Goal: Task Accomplishment & Management: Complete application form

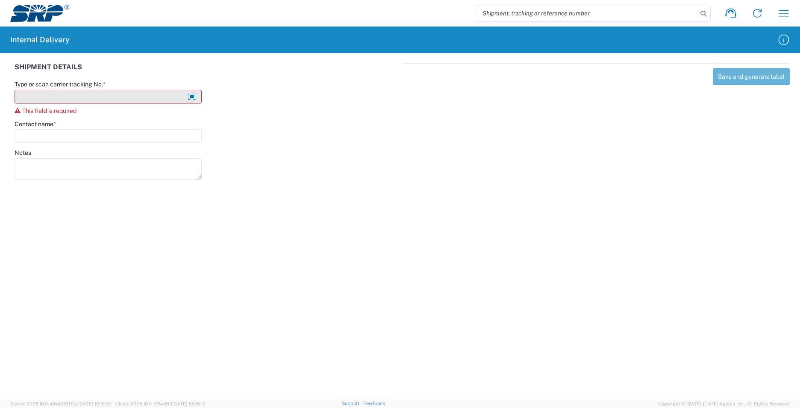
click at [112, 97] on input "Type or scan carrier tracking No. *" at bounding box center [108, 97] width 187 height 14
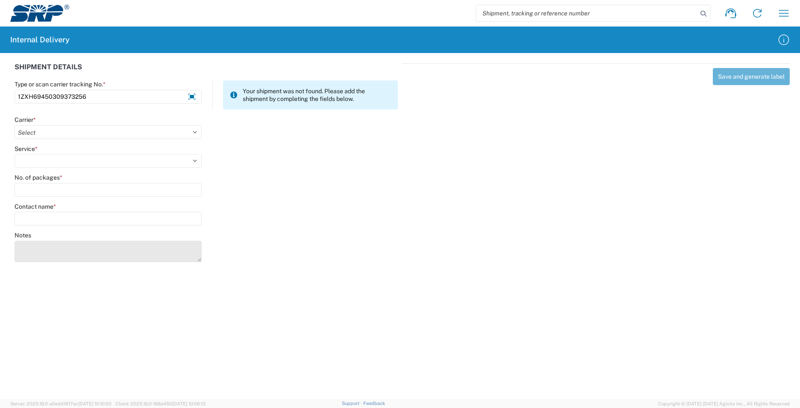
type input "1ZXH69450309373256"
click at [50, 248] on textarea "Notes" at bounding box center [108, 251] width 187 height 21
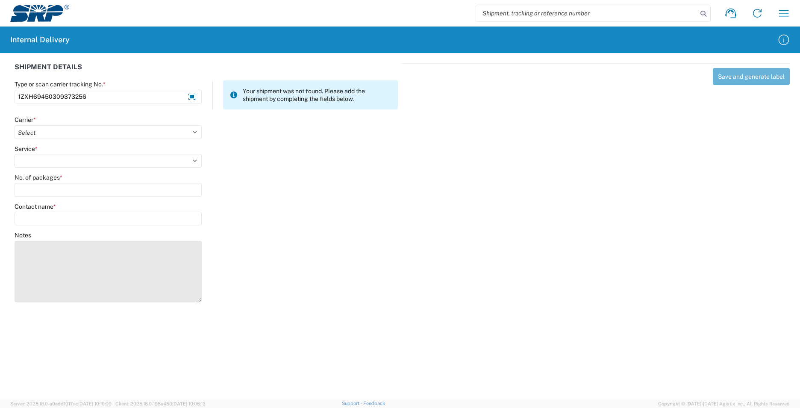
drag, startPoint x: 197, startPoint y: 261, endPoint x: 184, endPoint y: 289, distance: 30.8
click at [192, 296] on textarea "Notes" at bounding box center [108, 272] width 187 height 62
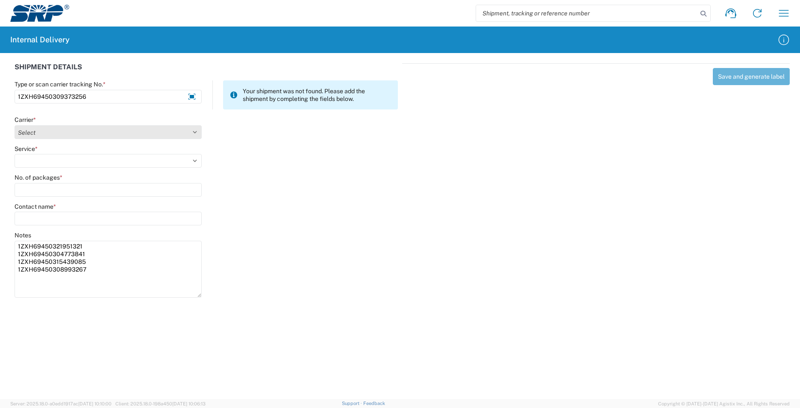
type textarea "1ZXH69450321951321 1ZXH69450304773841 1ZXH69450315439085 1ZXH69450308993267"
click at [80, 129] on select "Select AcctPay Amazon Logistics ATI Trucking BC Dimerco Logistics Empire Southw…" at bounding box center [108, 132] width 187 height 14
select select "12"
click at [15, 125] on select "Select AcctPay Amazon Logistics ATI Trucking BC Dimerco Logistics Empire Southw…" at bounding box center [108, 132] width 187 height 14
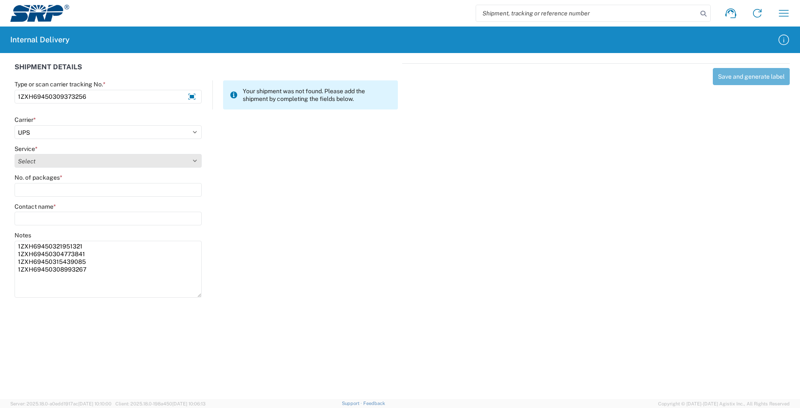
click at [31, 159] on select "Select 2nd Day Air 2nd Day Air A.M. 3 Day Select Basic BOUND PRINTED MATTER, UP…" at bounding box center [108, 161] width 187 height 14
select select "43"
click at [30, 159] on select "Select 2nd Day Air 2nd Day Air A.M. 3 Day Select Basic BOUND PRINTED MATTER, UP…" at bounding box center [108, 161] width 187 height 14
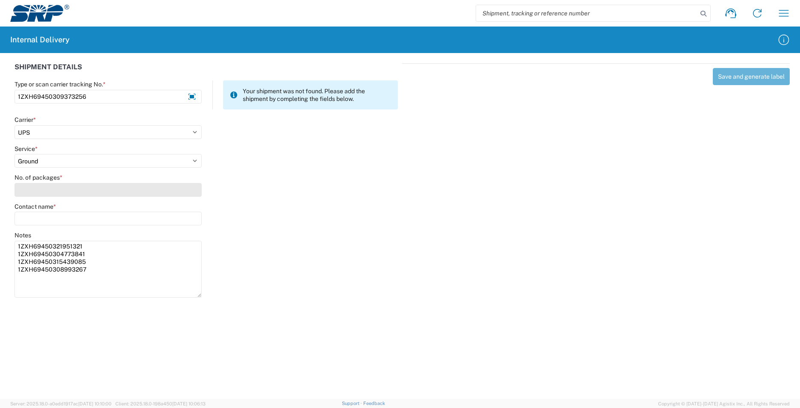
click at [29, 188] on input "No. of packages *" at bounding box center [108, 190] width 187 height 14
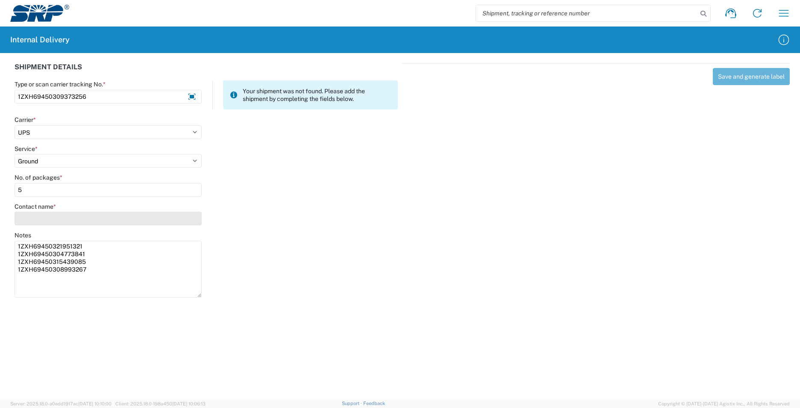
type input "5"
click at [37, 219] on input "Contact name *" at bounding box center [108, 218] width 187 height 14
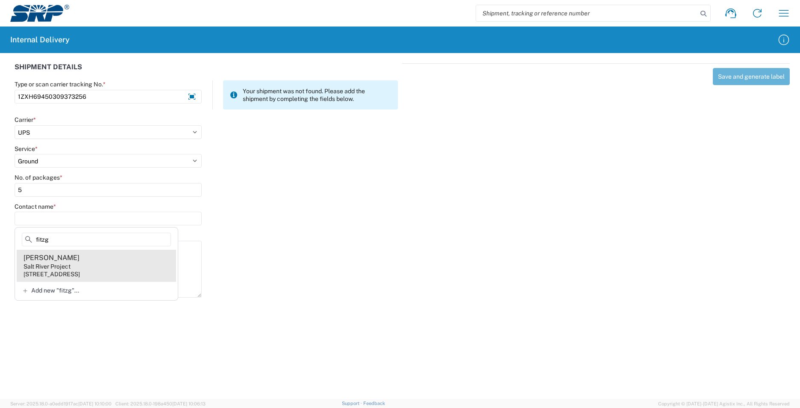
type input "fitzg"
click at [147, 262] on agx-address-suggestion-item "Sarah Fitzgerald Salt River Project 1500 N Mill Ave, PAB355, Tempe, AZ, 85281, …" at bounding box center [96, 265] width 159 height 32
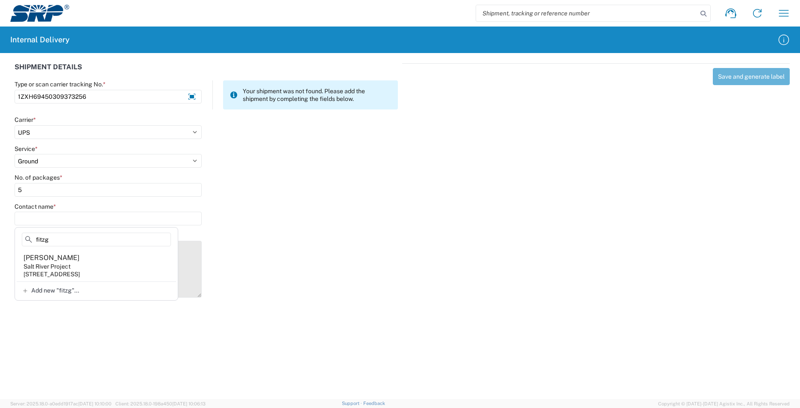
type input "Sarah Fitzgerald"
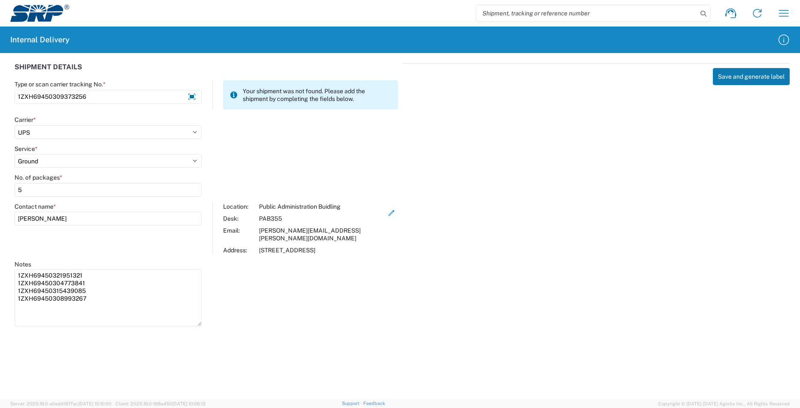
click at [729, 79] on button "Save and generate label" at bounding box center [751, 76] width 77 height 17
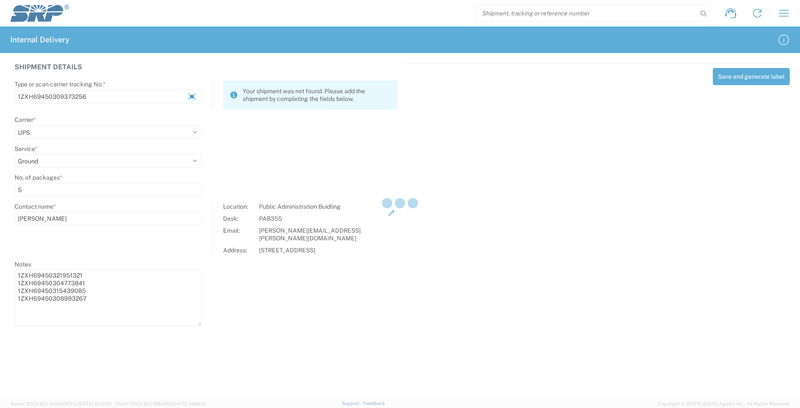
select select
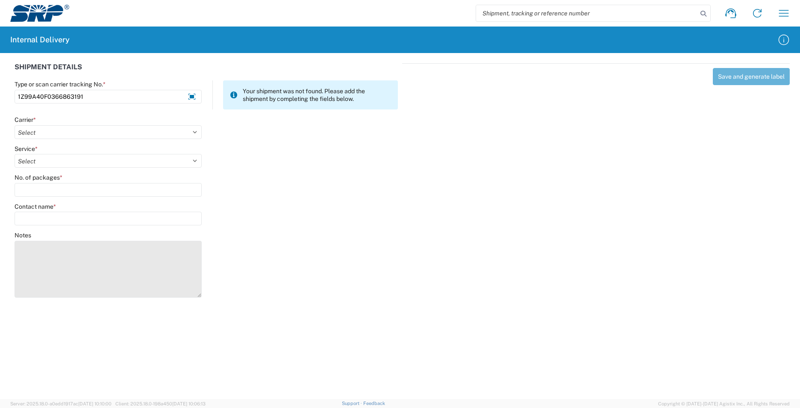
type input "1Z99A40F0366863191"
click at [52, 258] on textarea "Notes" at bounding box center [108, 269] width 187 height 57
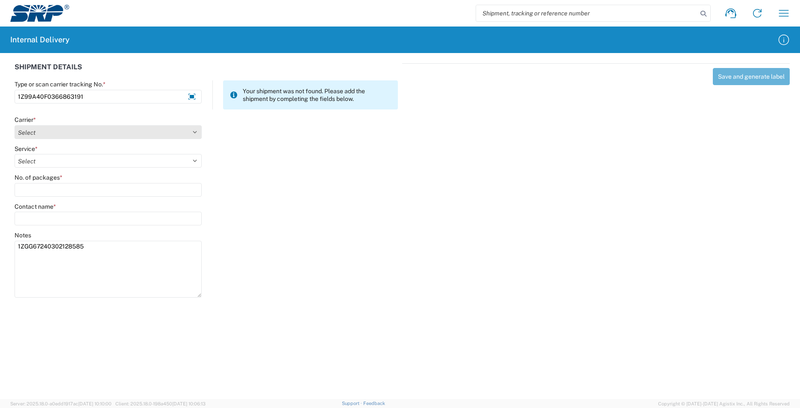
type textarea "1ZGG67240302128585"
click at [30, 126] on select "Select AcctPay Amazon Logistics ATI Trucking BC Dimerco Logistics Empire Southw…" at bounding box center [108, 132] width 187 height 14
select select "12"
click at [15, 125] on select "Select AcctPay Amazon Logistics ATI Trucking BC Dimerco Logistics Empire Southw…" at bounding box center [108, 132] width 187 height 14
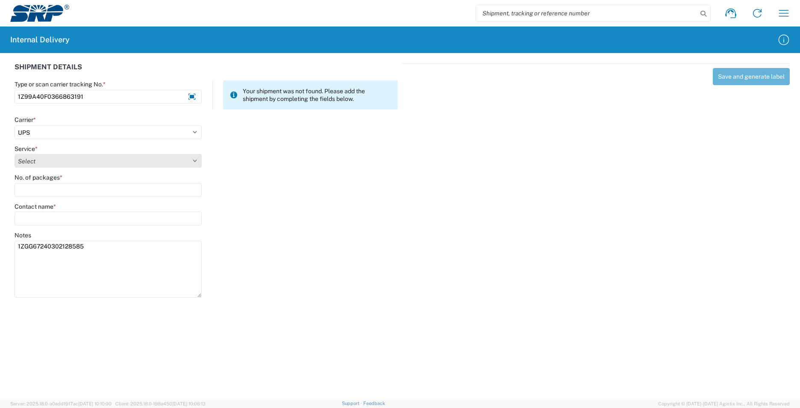
click at [41, 163] on select "Select 2nd Day Air 2nd Day Air A.M. 3 Day Select Basic BOUND PRINTED MATTER, UP…" at bounding box center [108, 161] width 187 height 14
select select "43"
click at [42, 162] on select "Select 2nd Day Air 2nd Day Air A.M. 3 Day Select Basic BOUND PRINTED MATTER, UP…" at bounding box center [108, 161] width 187 height 14
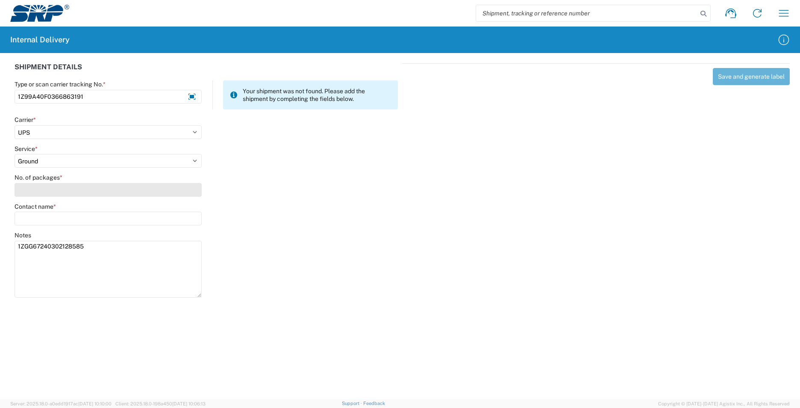
click at [37, 189] on input "No. of packages *" at bounding box center [108, 190] width 187 height 14
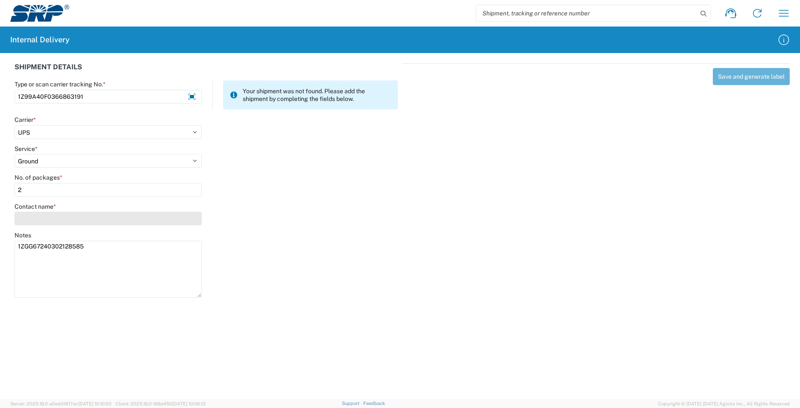
type input "2"
click at [38, 217] on input "Contact name *" at bounding box center [108, 218] width 187 height 14
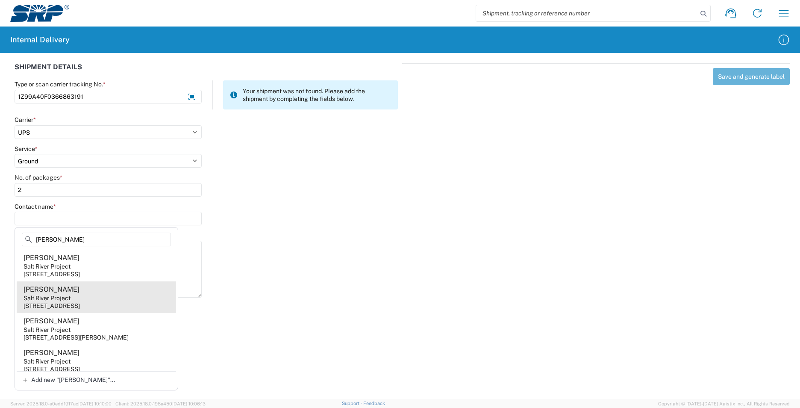
type input "bishop"
click at [136, 286] on agx-address-suggestion-item "Michelle Bishop Salt River Project 7050 E University Dr, EVS112, Mesa, AZ, 8520…" at bounding box center [96, 297] width 159 height 32
type input "Michelle Bishop"
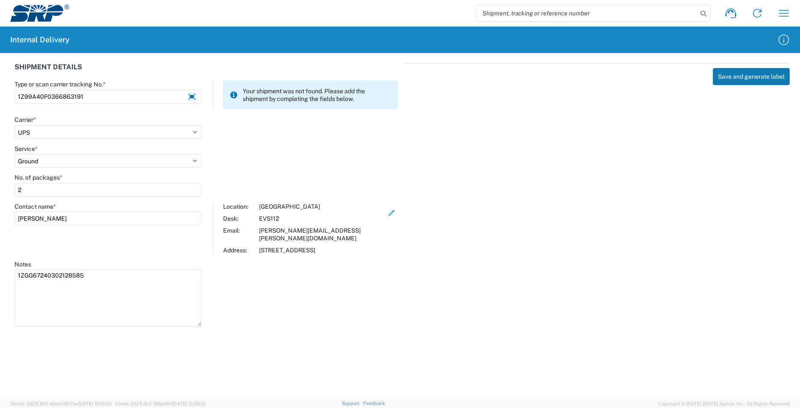
click at [754, 76] on button "Save and generate label" at bounding box center [751, 76] width 77 height 17
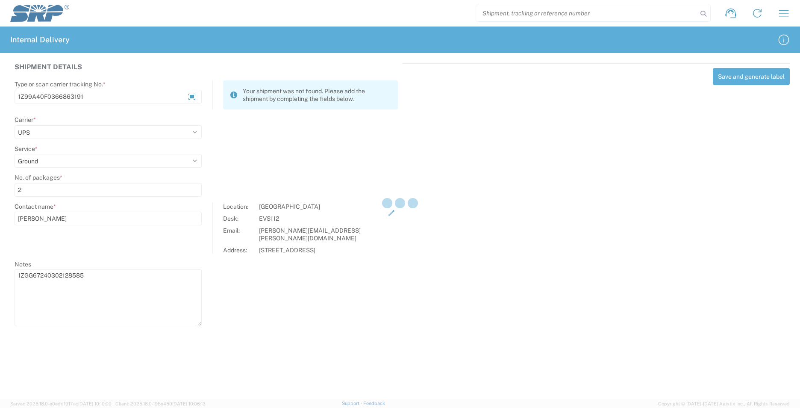
select select
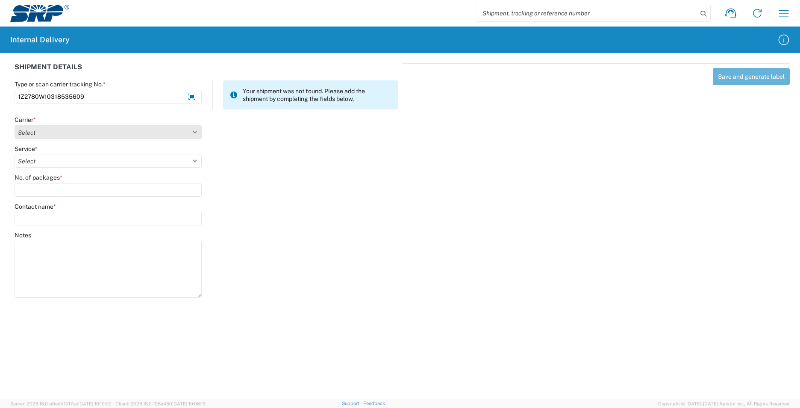
type input "1Z2780W10318535609"
click at [26, 133] on select "Select AcctPay Amazon Logistics ATI Trucking BC Dimerco Logistics Empire Southw…" at bounding box center [108, 132] width 187 height 14
select select "12"
click at [15, 125] on select "Select AcctPay Amazon Logistics ATI Trucking BC Dimerco Logistics Empire Southw…" at bounding box center [108, 132] width 187 height 14
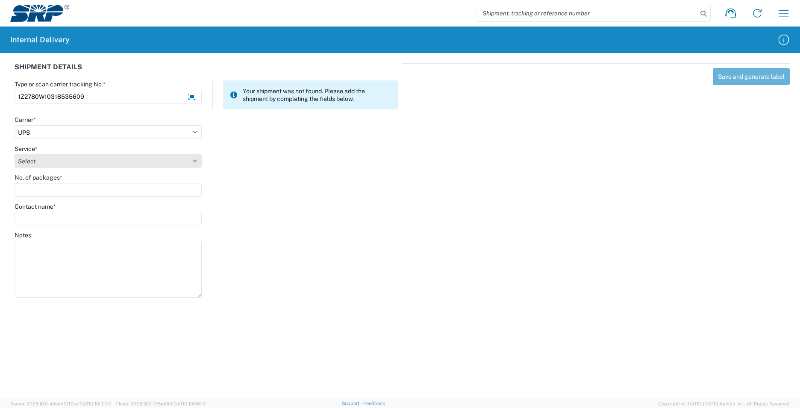
click at [37, 159] on select "Select 2nd Day Air 2nd Day Air A.M. 3 Day Select Basic BOUND PRINTED MATTER, UP…" at bounding box center [108, 161] width 187 height 14
select select "43"
click at [37, 159] on select "Select 2nd Day Air 2nd Day Air A.M. 3 Day Select Basic BOUND PRINTED MATTER, UP…" at bounding box center [108, 161] width 187 height 14
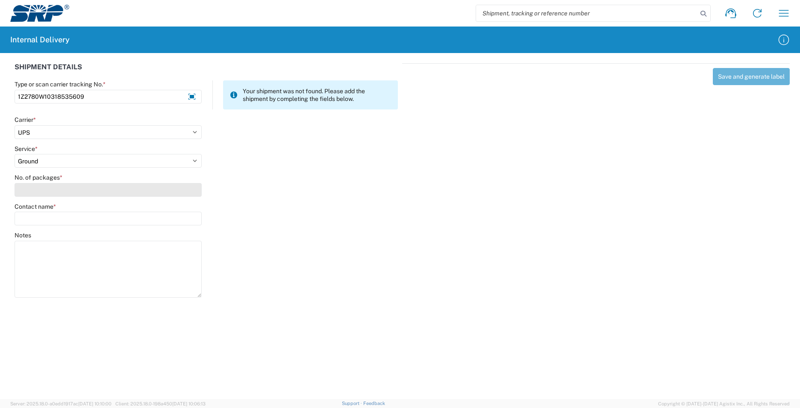
click at [36, 191] on input "No. of packages *" at bounding box center [108, 190] width 187 height 14
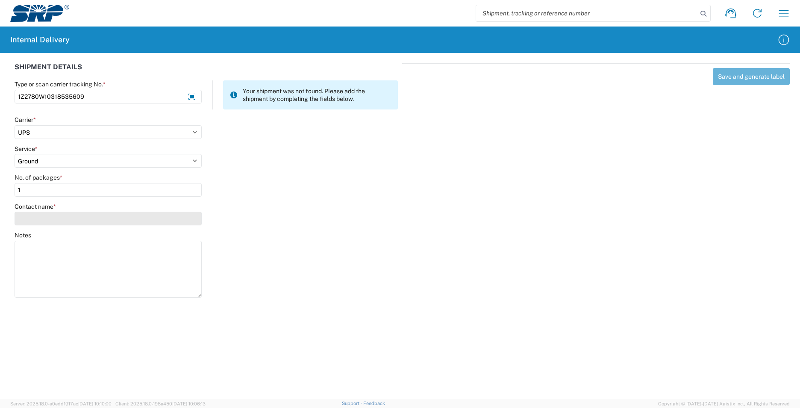
type input "1"
click at [41, 219] on input "Contact name *" at bounding box center [108, 218] width 187 height 14
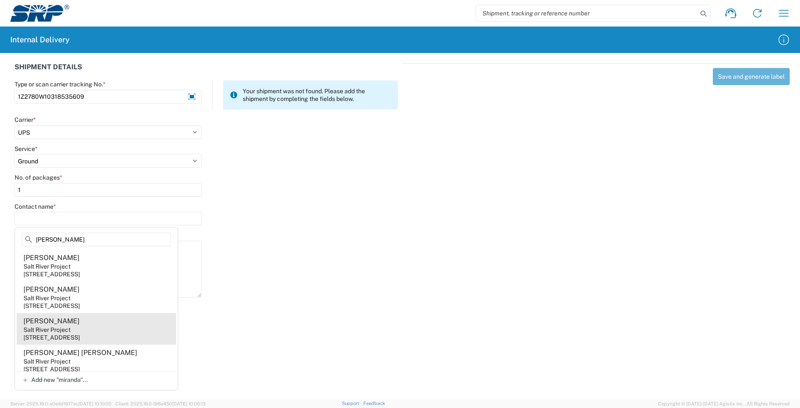
type input "miranda"
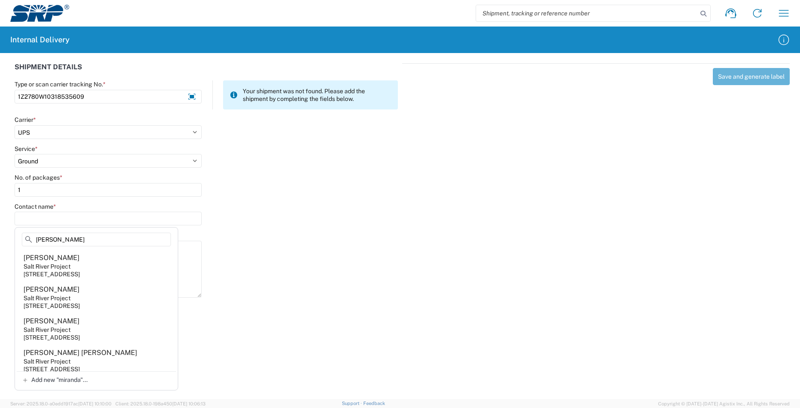
click at [96, 330] on agx-address-suggestion-item "Julia Miranda Salt River Project 1500 N Mill Ave, PAB161, Tempe, AZ, 85281, US" at bounding box center [96, 329] width 159 height 32
type input "Julia Miranda"
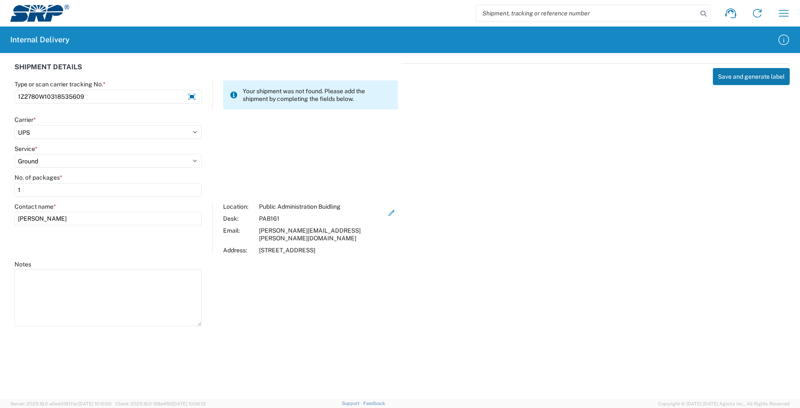
click at [745, 76] on button "Save and generate label" at bounding box center [751, 76] width 77 height 17
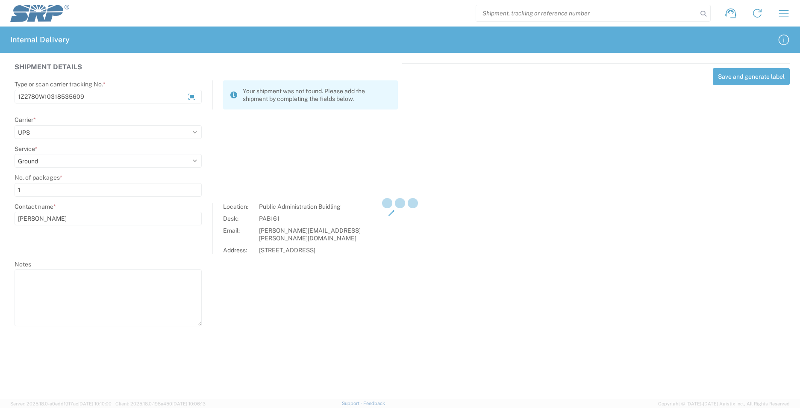
select select
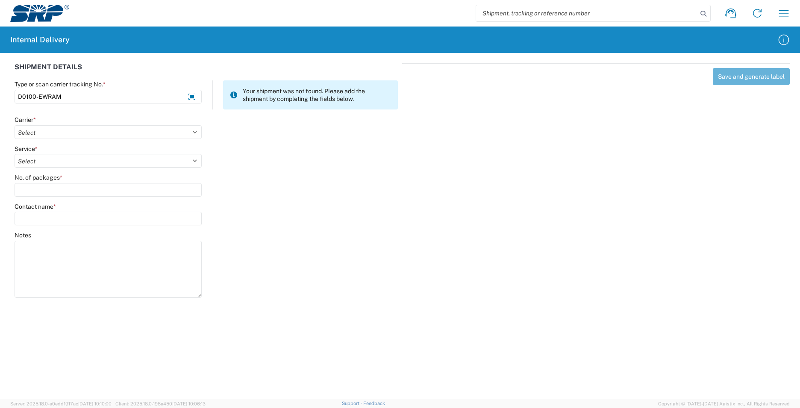
drag, startPoint x: 72, startPoint y: 95, endPoint x: -20, endPoint y: 96, distance: 92.3
click at [0, 96] on html "Shipment request Shipment tracking Internal delivery Transit update My profile …" at bounding box center [400, 204] width 800 height 408
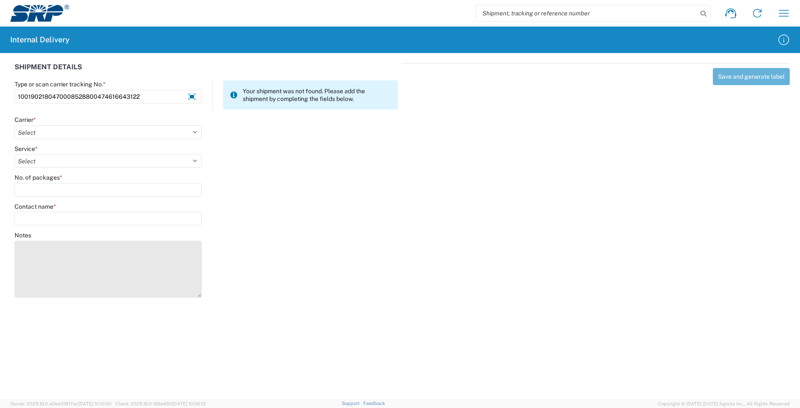
type input "1001902180470008528800474616643122"
click at [82, 271] on textarea "Notes" at bounding box center [108, 269] width 187 height 57
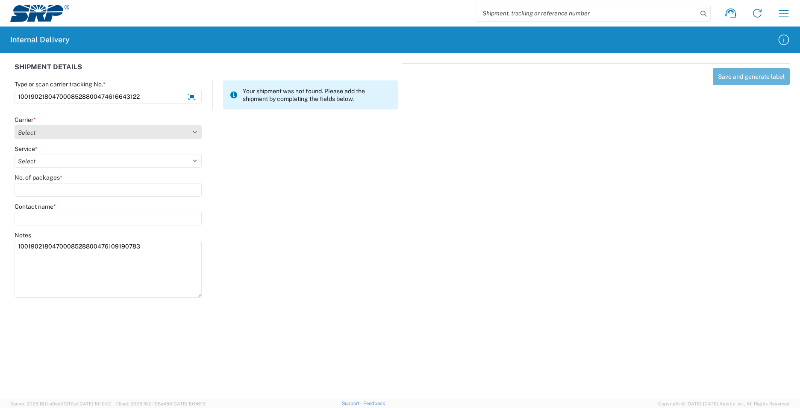
type textarea "1001902180470008528800476109190783"
click at [35, 134] on select "Select AcctPay Amazon Logistics ATI Trucking BC Dimerco Logistics Empire Southw…" at bounding box center [108, 132] width 187 height 14
select select "5"
click at [15, 125] on select "Select AcctPay Amazon Logistics ATI Trucking BC Dimerco Logistics Empire Southw…" at bounding box center [108, 132] width 187 height 14
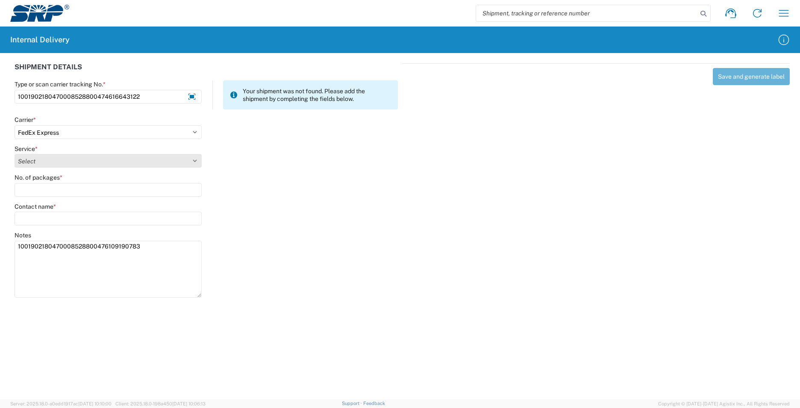
click at [57, 164] on select "Select 1Day Freight 2Day 2Day AM 2Day AM One Rate 2Day Freight 2Day One Rate 3 …" at bounding box center [108, 161] width 187 height 14
select select "7"
click at [66, 160] on select "Select 1Day Freight 2Day 2Day AM 2Day AM One Rate 2Day Freight 2Day One Rate 3 …" at bounding box center [108, 161] width 187 height 14
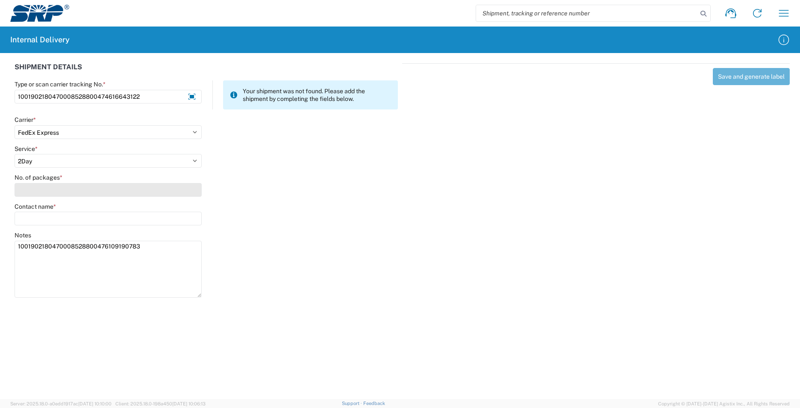
click at [56, 187] on input "No. of packages *" at bounding box center [108, 190] width 187 height 14
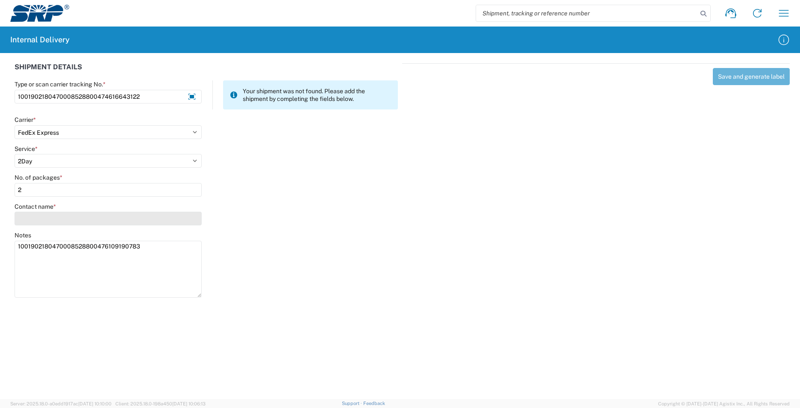
type input "2"
click at [56, 215] on input "Contact name *" at bounding box center [108, 218] width 187 height 14
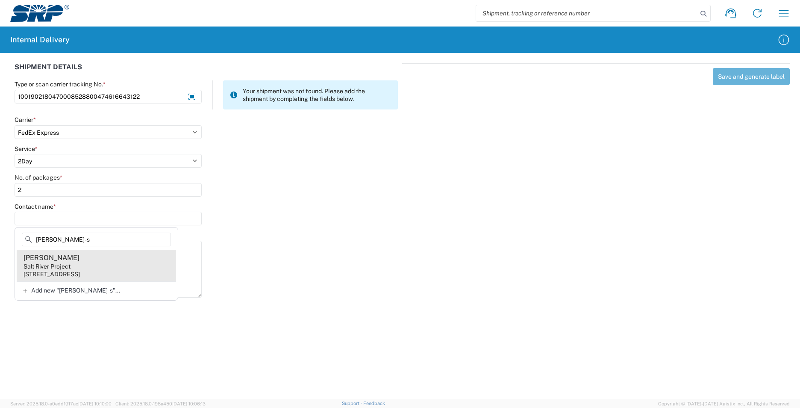
type input "lind-s"
click at [96, 263] on agx-address-suggestion-item "Mike Lind-savage Salt River Project 1500 N Mill Ave, PAB12W, Tempe, AZ, 85281, …" at bounding box center [96, 265] width 159 height 32
type input "Mike Lind-savage"
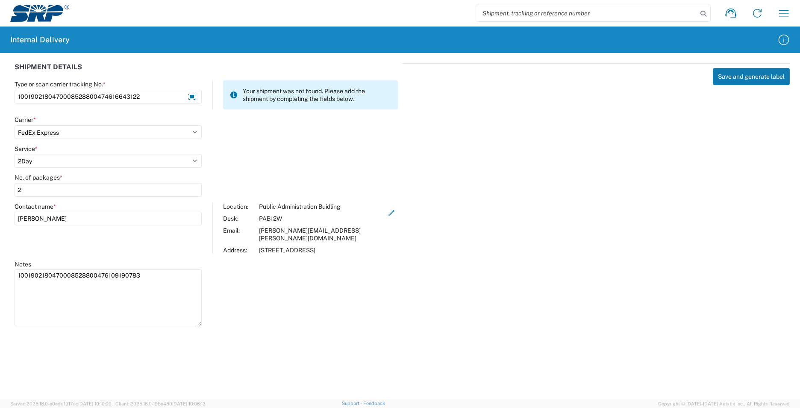
click at [761, 77] on button "Save and generate label" at bounding box center [751, 76] width 77 height 17
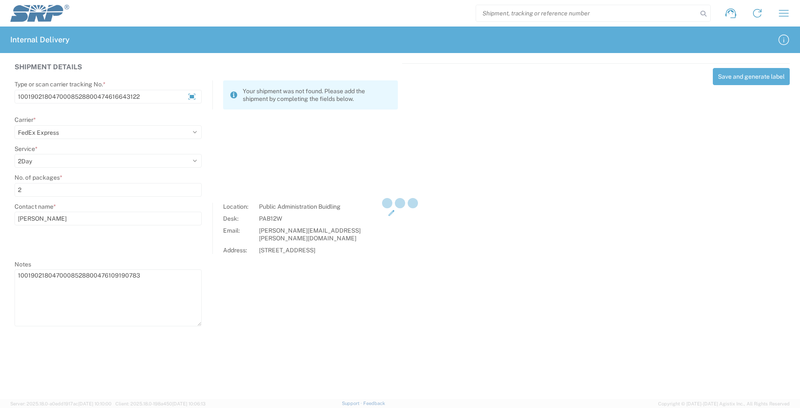
select select
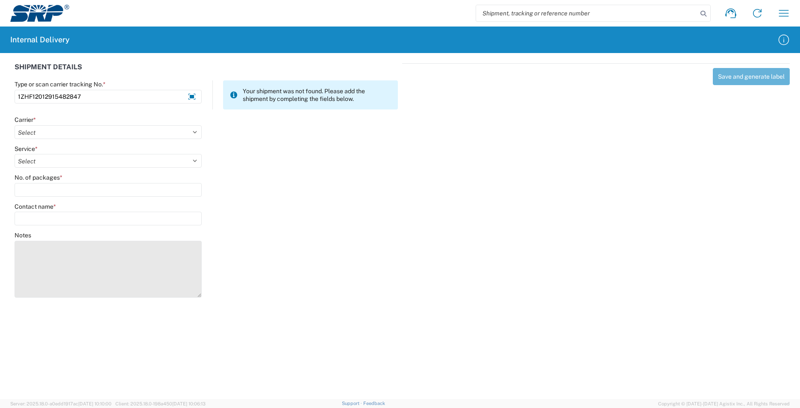
type input "1ZHF12012915482847"
click at [69, 246] on textarea "Notes" at bounding box center [108, 269] width 187 height 57
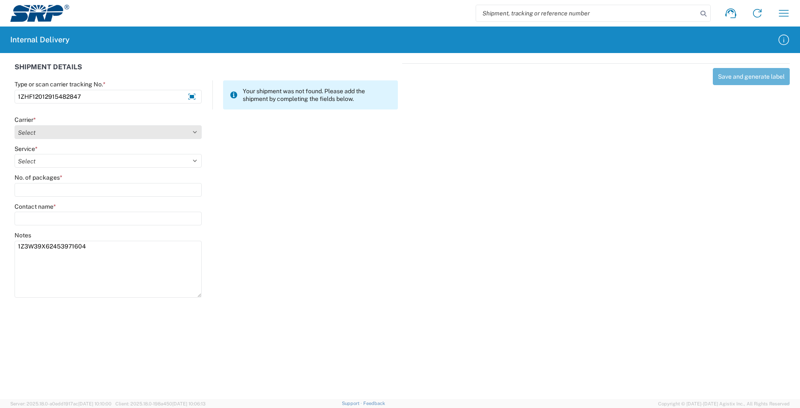
type textarea "1Z3W39X62453971604"
click at [44, 134] on select "Select AcctPay Amazon Logistics ATI Trucking BC Dimerco Logistics Empire Southw…" at bounding box center [108, 132] width 187 height 14
select select "12"
click at [15, 125] on select "Select AcctPay Amazon Logistics ATI Trucking BC Dimerco Logistics Empire Southw…" at bounding box center [108, 132] width 187 height 14
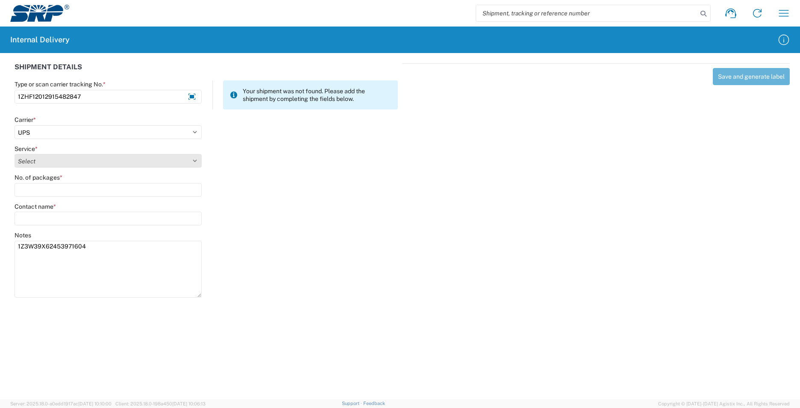
click at [39, 164] on select "Select 2nd Day Air 2nd Day Air A.M. 3 Day Select Basic BOUND PRINTED MATTER, UP…" at bounding box center [108, 161] width 187 height 14
select select "43"
click at [39, 164] on select "Select 2nd Day Air 2nd Day Air A.M. 3 Day Select Basic BOUND PRINTED MATTER, UP…" at bounding box center [108, 161] width 187 height 14
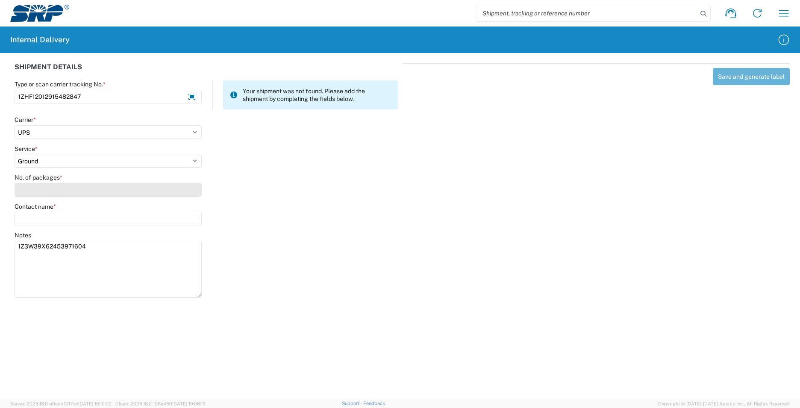
click at [41, 185] on input "No. of packages *" at bounding box center [108, 190] width 187 height 14
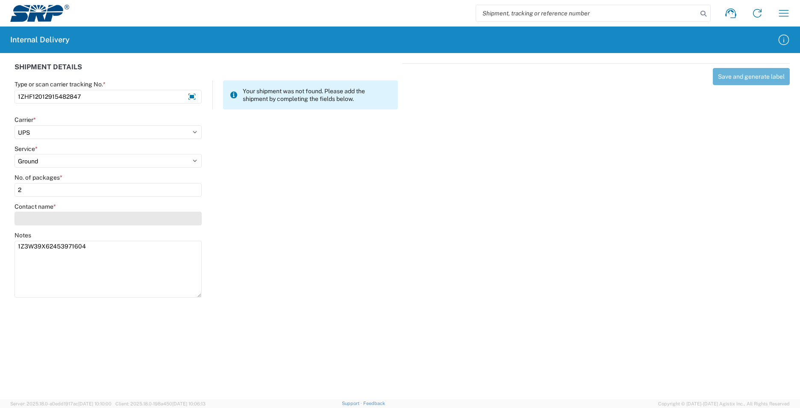
type input "2"
click at [55, 219] on input "Contact name *" at bounding box center [108, 218] width 187 height 14
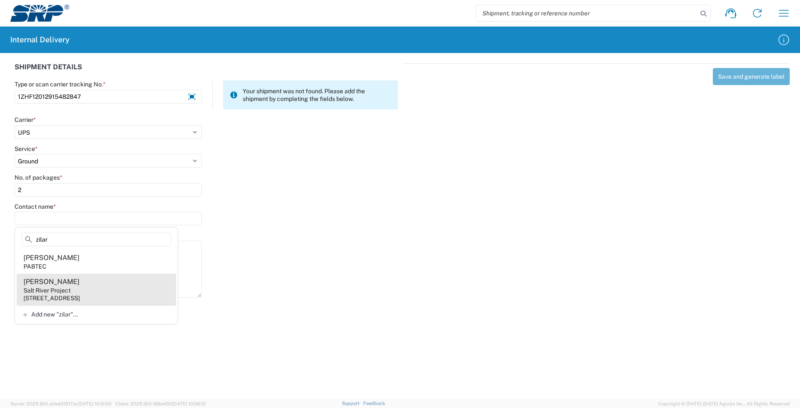
type input "zilar"
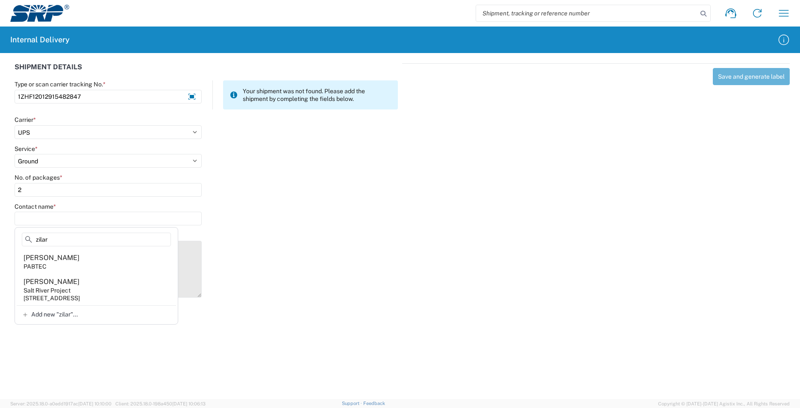
click at [120, 286] on agx-address-suggestion-item "Curtis Zilar Salt River Project 1500 N Mill Ave, PAB15W, Tempe, AZ, 85281, US" at bounding box center [96, 289] width 159 height 32
type input "Curtis Zilar"
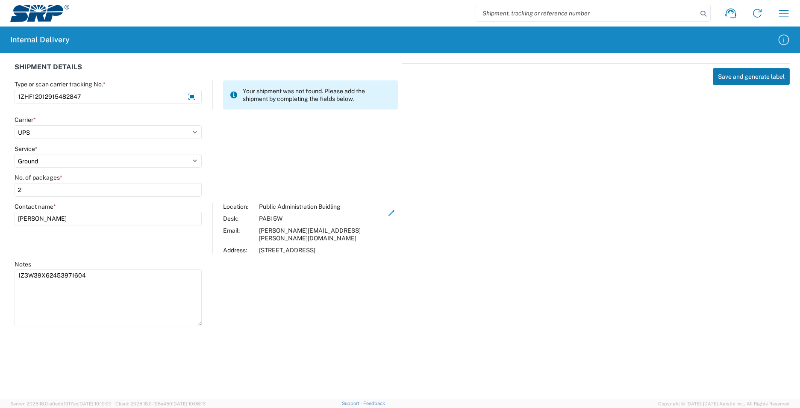
click at [753, 78] on button "Save and generate label" at bounding box center [751, 76] width 77 height 17
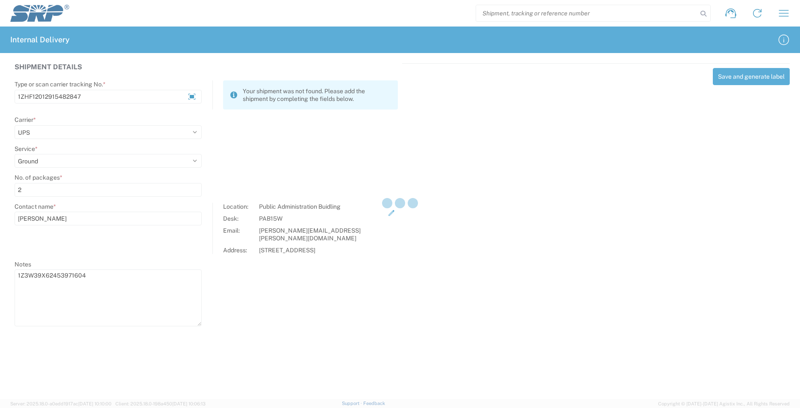
select select
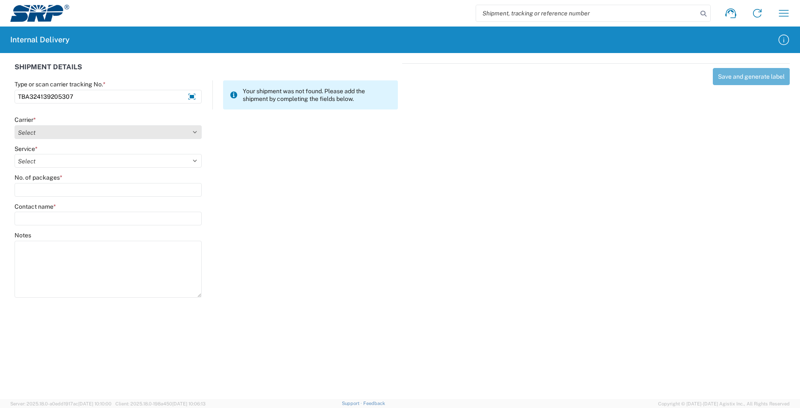
type input "TBA324139205307"
click at [86, 134] on select "Select AcctPay Amazon Logistics ATI Trucking BC Dimerco Logistics Empire Southw…" at bounding box center [108, 132] width 187 height 14
select select "8933"
click at [15, 125] on select "Select AcctPay Amazon Logistics ATI Trucking BC Dimerco Logistics Empire Southw…" at bounding box center [108, 132] width 187 height 14
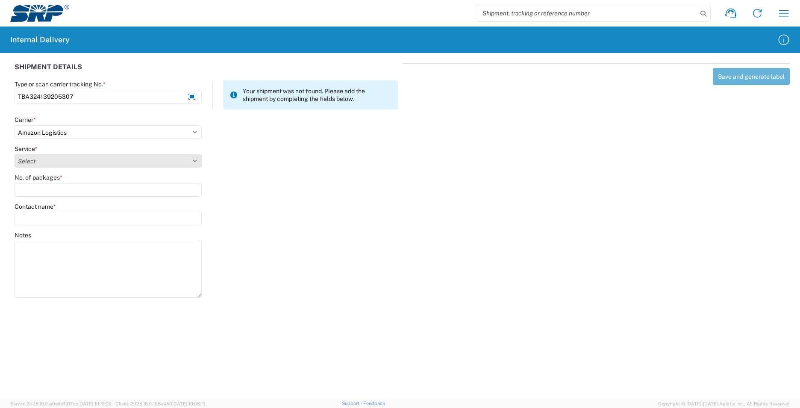
click at [65, 164] on select "Select" at bounding box center [108, 161] width 187 height 14
select select "24525"
click at [15, 154] on select "Select Amazon Logistics TBA Rail TL Standard 3 - 5 Day" at bounding box center [108, 161] width 187 height 14
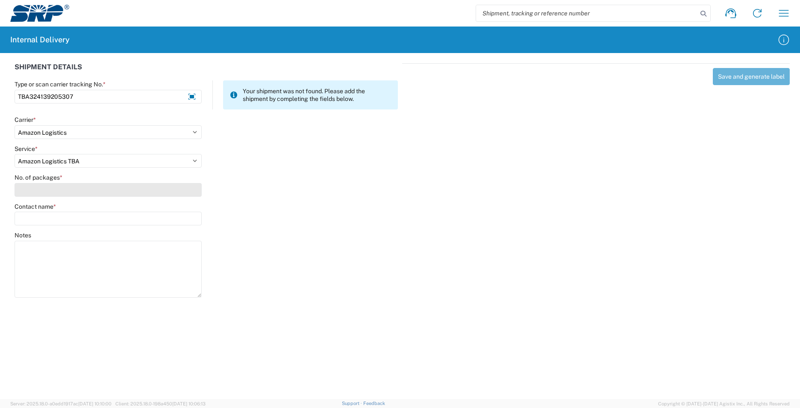
click at [55, 191] on input "No. of packages *" at bounding box center [108, 190] width 187 height 14
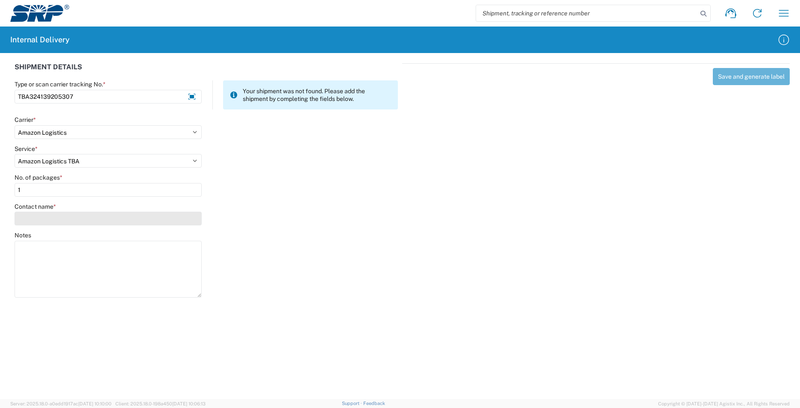
type input "1"
click at [51, 217] on input "Contact name *" at bounding box center [108, 218] width 187 height 14
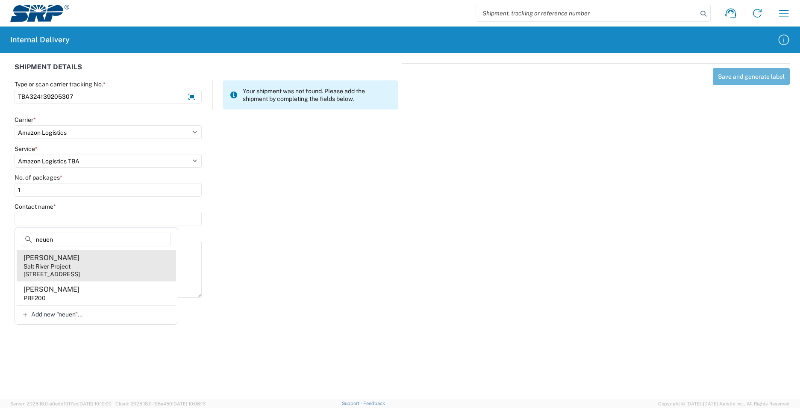
type input "neuen"
click at [73, 263] on agx-address-suggestion-item "Jeff Neuenfeldt Salt River Project 101 W Operations Dr, PBF200, Tempe, AZ, 8528…" at bounding box center [96, 265] width 159 height 32
type input "Jeff Neuenfeldt"
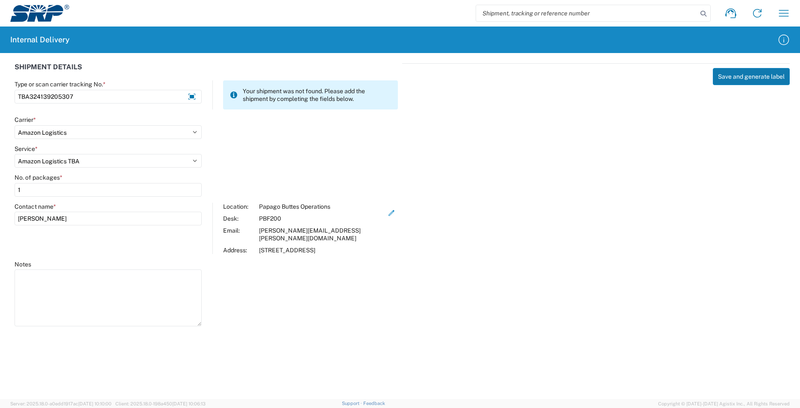
click at [755, 75] on button "Save and generate label" at bounding box center [751, 76] width 77 height 17
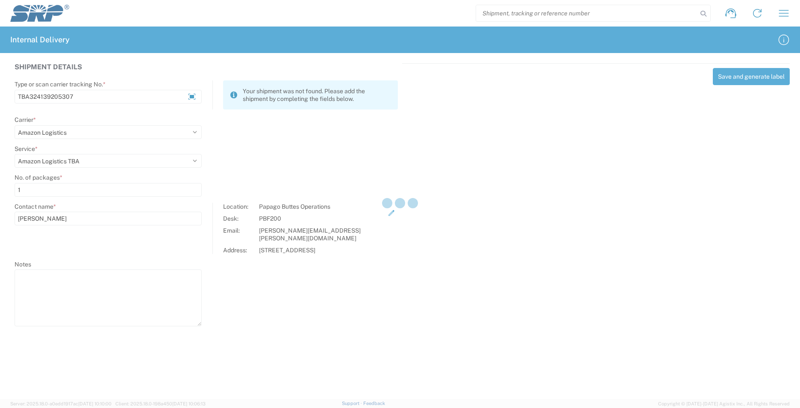
select select
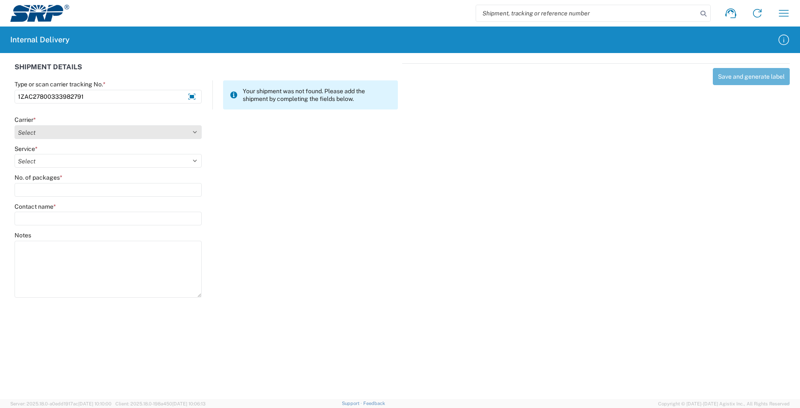
type input "1ZAC27800333982791"
click at [52, 132] on select "Select AcctPay Amazon Logistics ATI Trucking BC Dimerco Logistics Empire Southw…" at bounding box center [108, 132] width 187 height 14
select select "12"
click at [15, 125] on select "Select AcctPay Amazon Logistics ATI Trucking BC Dimerco Logistics Empire Southw…" at bounding box center [108, 132] width 187 height 14
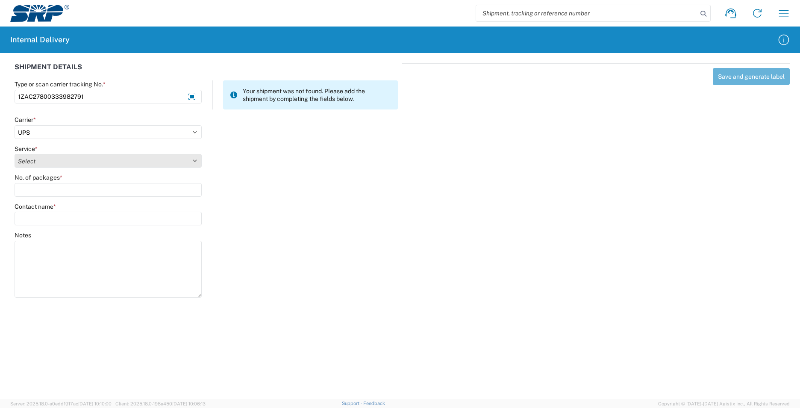
click at [51, 164] on select "Select 2nd Day Air 2nd Day Air A.M. 3 Day Select Basic BOUND PRINTED MATTER, UP…" at bounding box center [108, 161] width 187 height 14
select select "43"
click at [51, 164] on select "Select 2nd Day Air 2nd Day Air A.M. 3 Day Select Basic BOUND PRINTED MATTER, UP…" at bounding box center [108, 161] width 187 height 14
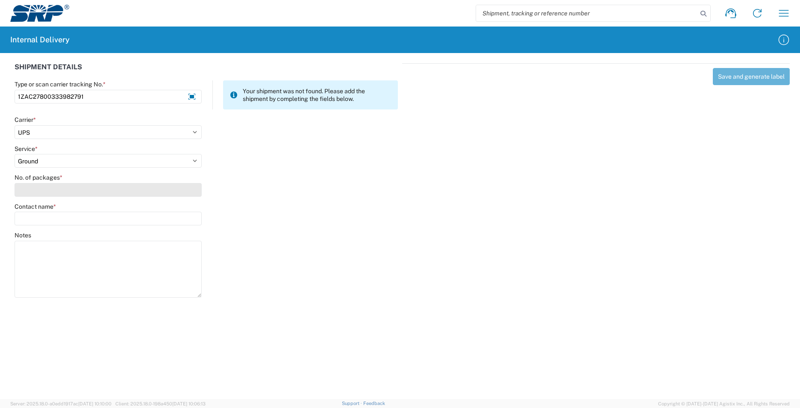
click at [38, 191] on input "No. of packages *" at bounding box center [108, 190] width 187 height 14
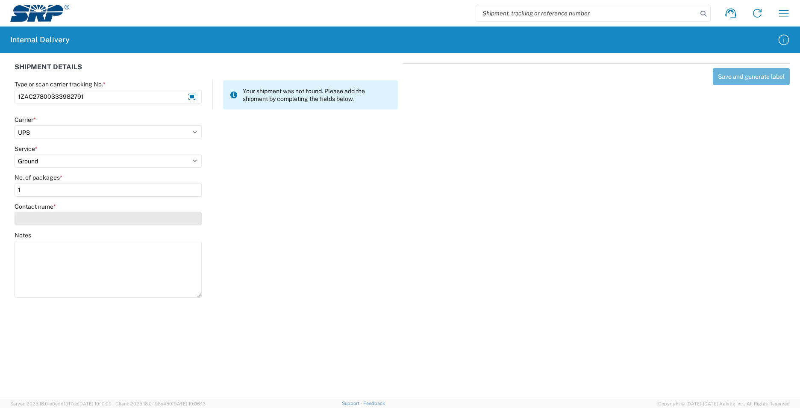
type input "1"
click at [39, 214] on input "Contact name *" at bounding box center [108, 218] width 187 height 14
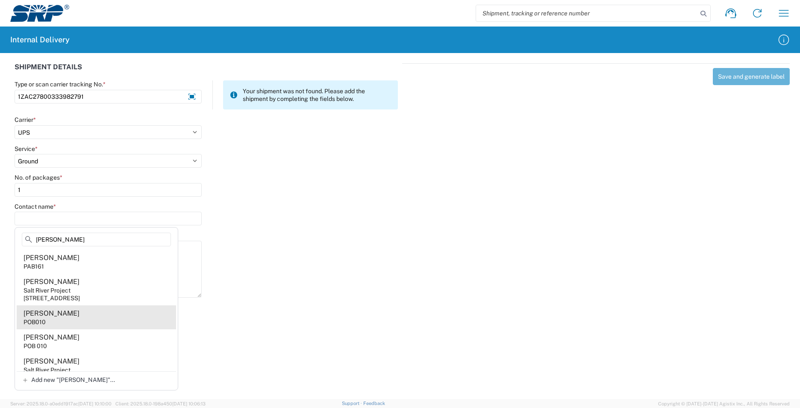
type input "ortiz"
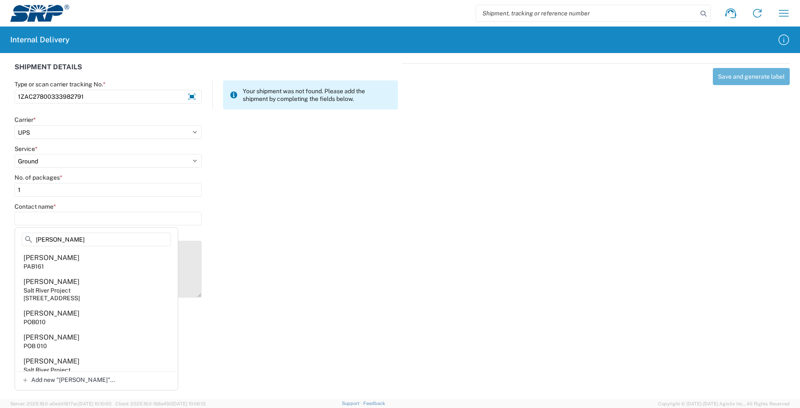
click at [70, 314] on agx-address-suggestion-item "Adrian Ortiz POB010" at bounding box center [96, 317] width 159 height 24
type input "Adrian Ortiz"
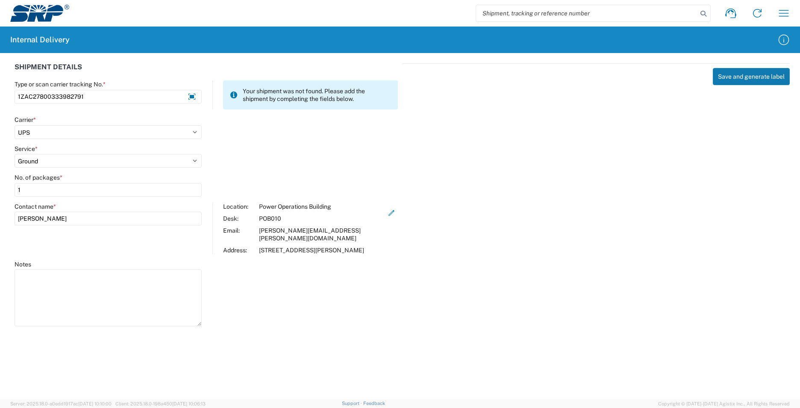
click at [747, 74] on button "Save and generate label" at bounding box center [751, 76] width 77 height 17
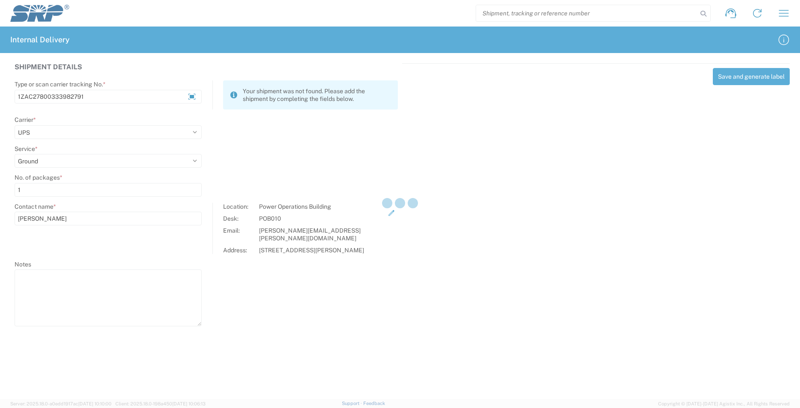
select select
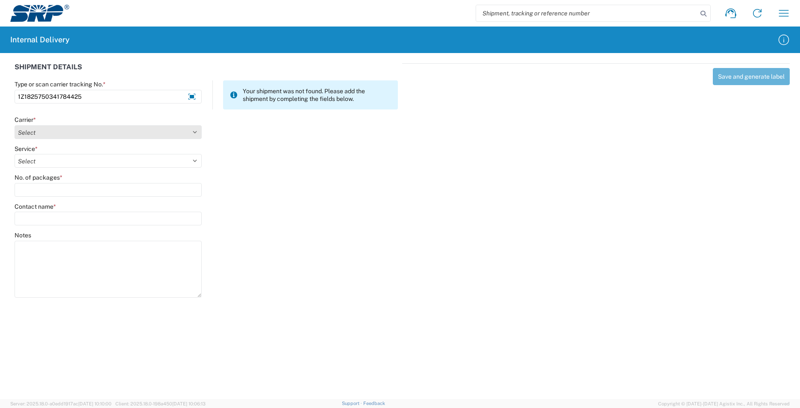
type input "1Z1825750341784425"
click at [40, 135] on select "Select AcctPay Amazon Logistics ATI Trucking BC Dimerco Logistics Empire Southw…" at bounding box center [108, 132] width 187 height 14
select select "12"
click at [15, 125] on select "Select AcctPay Amazon Logistics ATI Trucking BC Dimerco Logistics Empire Southw…" at bounding box center [108, 132] width 187 height 14
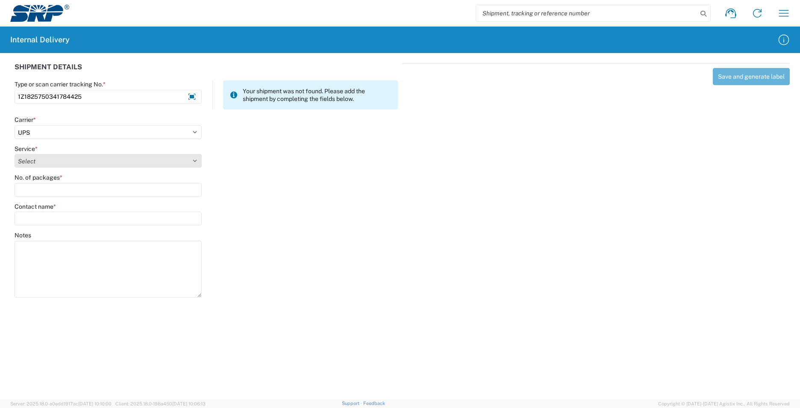
click at [75, 164] on select "Select 2nd Day Air 2nd Day Air A.M. 3 Day Select Basic BOUND PRINTED MATTER, UP…" at bounding box center [108, 161] width 187 height 14
select select "43"
click at [73, 161] on select "Select 2nd Day Air 2nd Day Air A.M. 3 Day Select Basic BOUND PRINTED MATTER, UP…" at bounding box center [108, 161] width 187 height 14
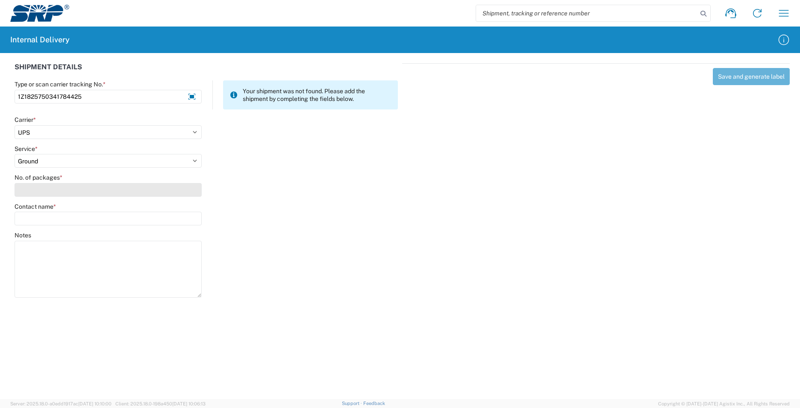
click at [50, 188] on input "No. of packages *" at bounding box center [108, 190] width 187 height 14
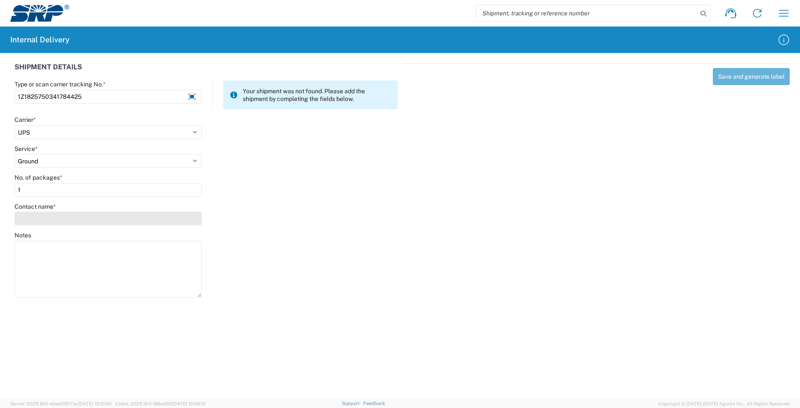
type input "1"
click at [40, 221] on input "Contact name *" at bounding box center [108, 218] width 187 height 14
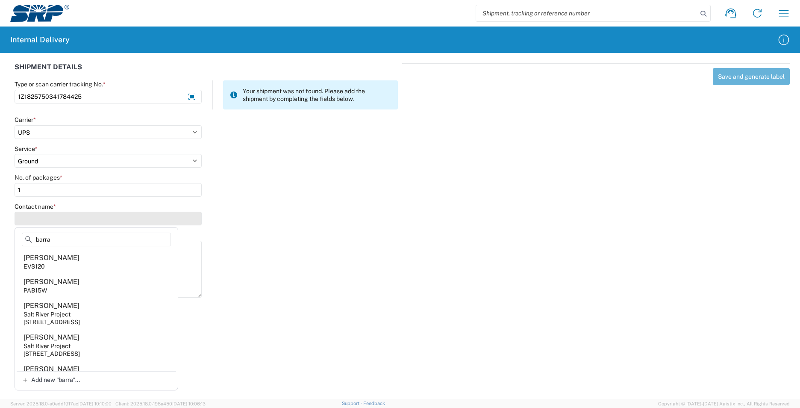
type input "barra"
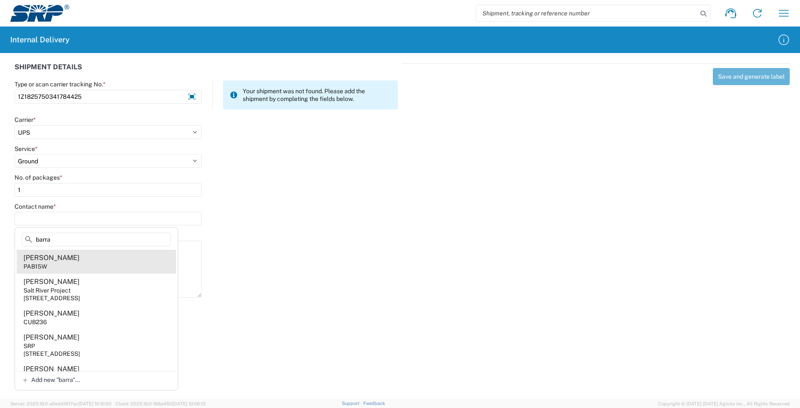
click at [111, 260] on agx-address-suggestion-item "Edgar Barraza-Vasquez PAB15W" at bounding box center [96, 261] width 159 height 24
type input "Edgar Barraza-Vasquez"
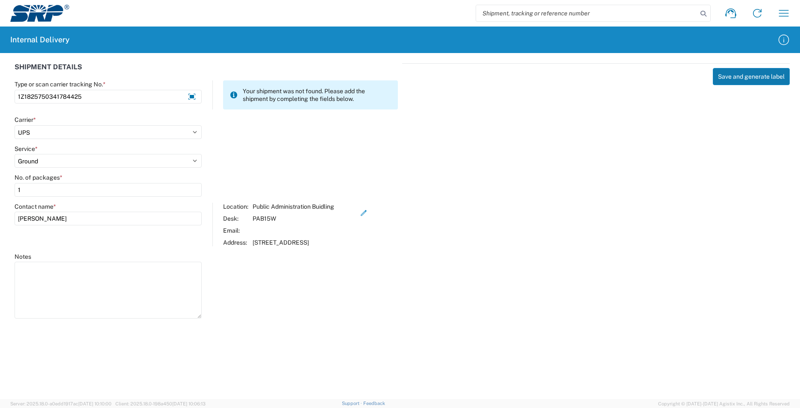
click at [753, 74] on button "Save and generate label" at bounding box center [751, 76] width 77 height 17
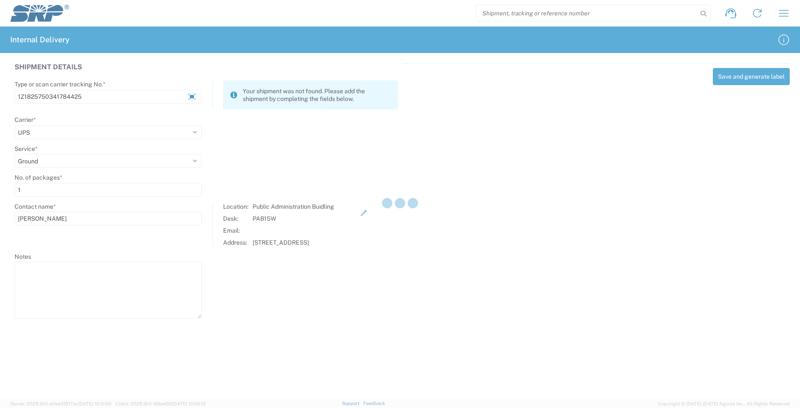
select select
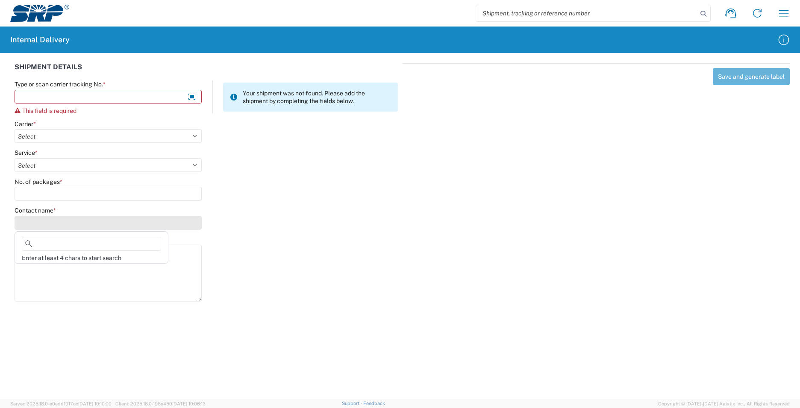
click at [35, 220] on input "Contact name *" at bounding box center [108, 223] width 187 height 14
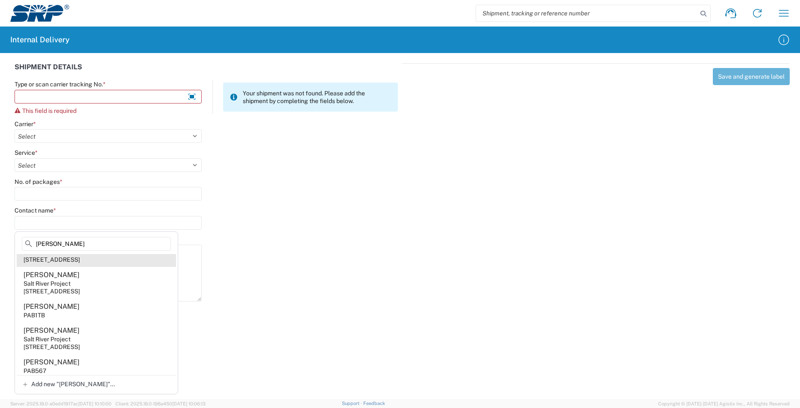
scroll to position [45, 0]
type input "edgar"
click at [263, 207] on div at bounding box center [304, 217] width 196 height 23
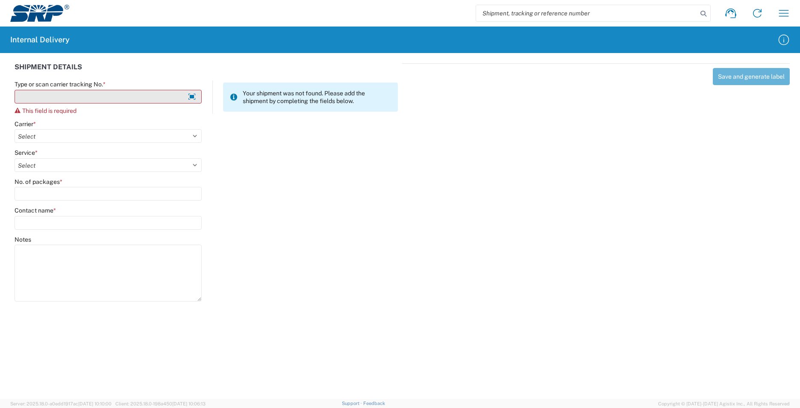
click at [63, 98] on input "Type or scan carrier tracking No. *" at bounding box center [108, 97] width 187 height 14
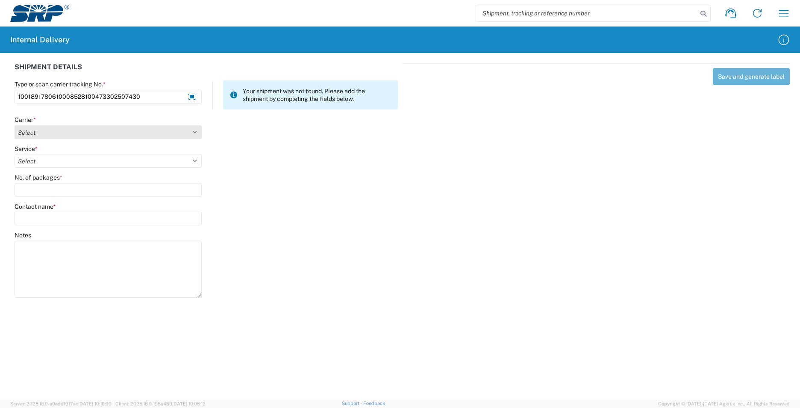
type input "1001891780610008528100473302507430"
click at [26, 130] on select "Select AcctPay Amazon Logistics ATI Trucking BC Dimerco Logistics Empire Southw…" at bounding box center [108, 132] width 187 height 14
select select "5"
click at [15, 125] on select "Select AcctPay Amazon Logistics ATI Trucking BC Dimerco Logistics Empire Southw…" at bounding box center [108, 132] width 187 height 14
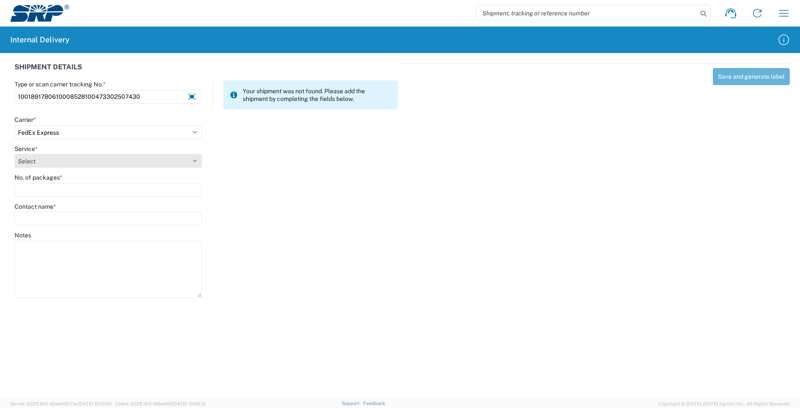
click at [27, 162] on select "Select 1Day Freight 2Day 2Day AM 2Day AM One Rate 2Day Freight 2Day One Rate 3 …" at bounding box center [108, 161] width 187 height 14
select select "8"
click at [34, 164] on select "Select 1Day Freight 2Day 2Day AM 2Day AM One Rate 2Day Freight 2Day One Rate 3 …" at bounding box center [108, 161] width 187 height 14
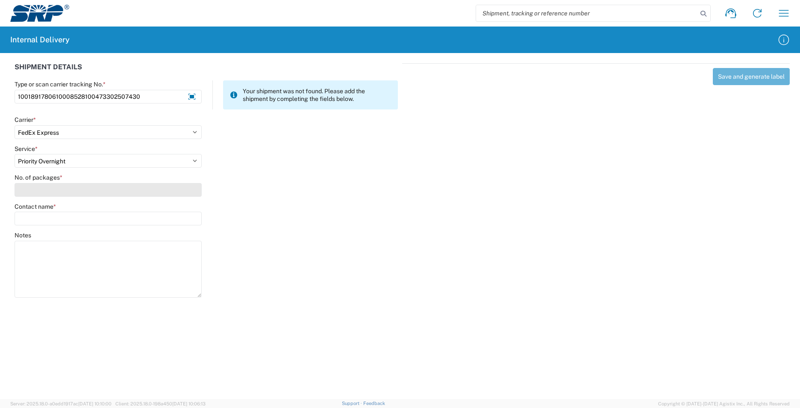
click at [34, 189] on input "No. of packages *" at bounding box center [108, 190] width 187 height 14
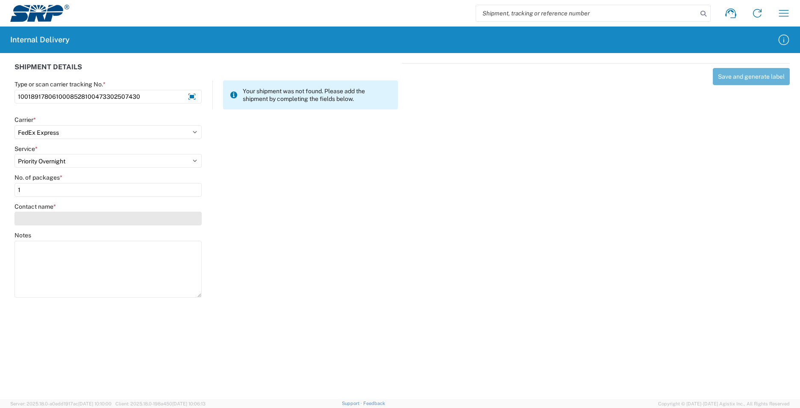
type input "1"
click at [41, 220] on input "Contact name *" at bounding box center [108, 218] width 187 height 14
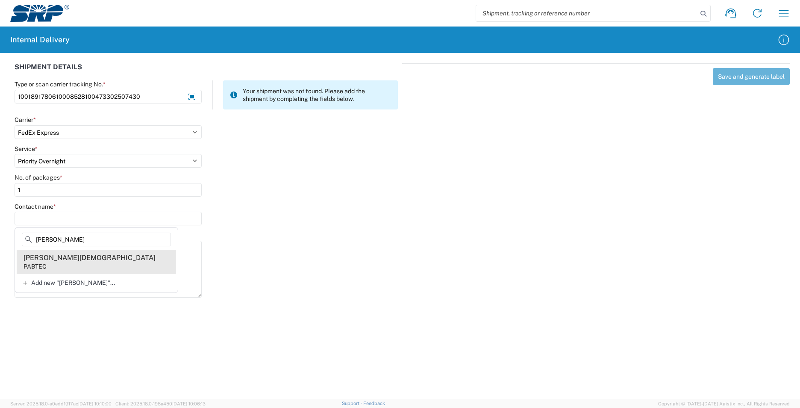
type input "bethea"
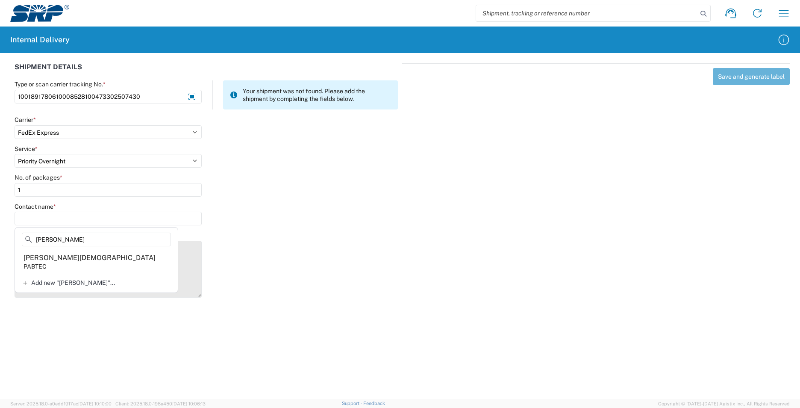
click at [135, 262] on agx-address-suggestion-item "Bethea Zephaniah PABTEC" at bounding box center [96, 261] width 159 height 24
type input "Bethea Zephaniah"
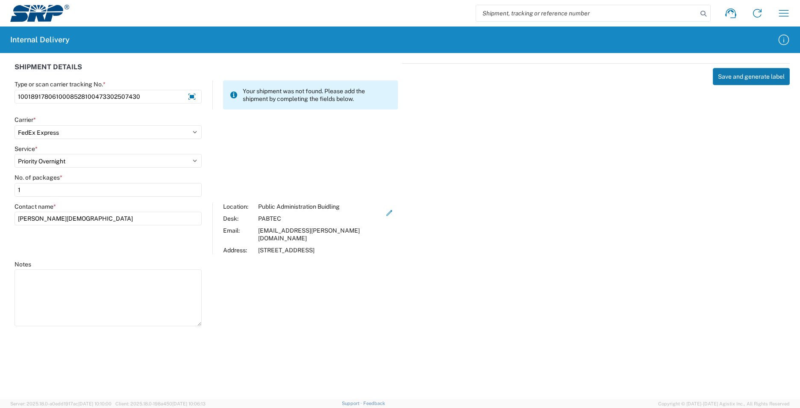
click at [757, 79] on button "Save and generate label" at bounding box center [751, 76] width 77 height 17
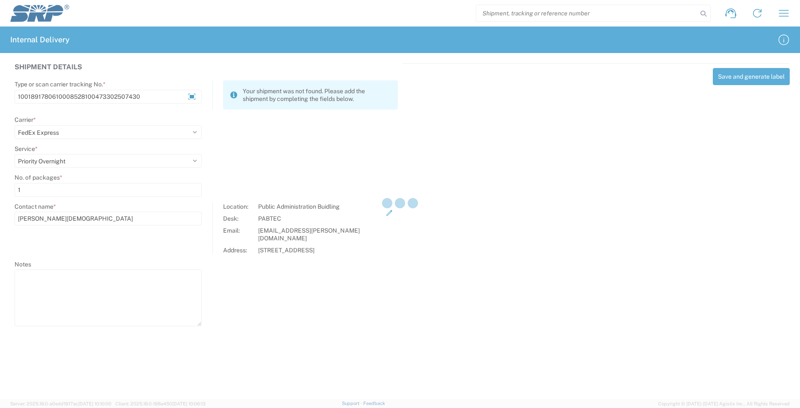
select select
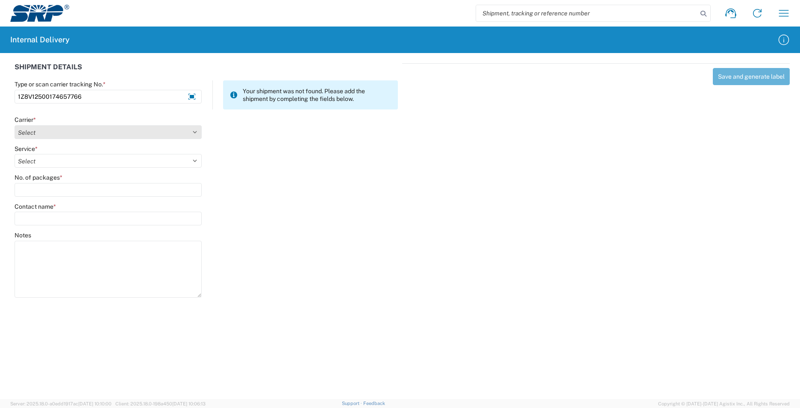
type input "1Z8V12500174657766"
click at [21, 133] on select "Select AcctPay Amazon Logistics ATI Trucking BC Dimerco Logistics Empire Southw…" at bounding box center [108, 132] width 187 height 14
click at [15, 125] on select "Select AcctPay Amazon Logistics ATI Trucking BC Dimerco Logistics Empire Southw…" at bounding box center [108, 132] width 187 height 14
click at [57, 133] on select "Select AcctPay Amazon Logistics ATI Trucking BC Dimerco Logistics Empire Southw…" at bounding box center [108, 132] width 187 height 14
select select "12"
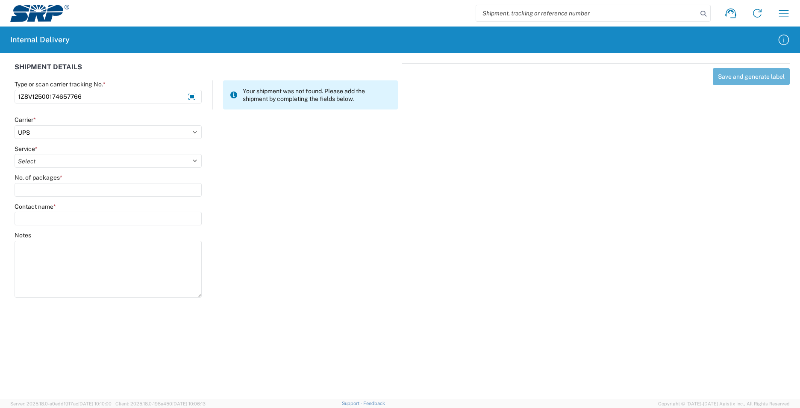
click at [15, 125] on select "Select AcctPay Amazon Logistics ATI Trucking BC Dimerco Logistics Empire Southw…" at bounding box center [108, 132] width 187 height 14
click at [46, 158] on select "Select 2nd Day Air 2nd Day Air A.M. 3 Day Select Basic BOUND PRINTED MATTER, UP…" at bounding box center [108, 161] width 187 height 14
select select "43"
click at [44, 160] on select "Select 2nd Day Air 2nd Day Air A.M. 3 Day Select Basic BOUND PRINTED MATTER, UP…" at bounding box center [108, 161] width 187 height 14
click at [38, 188] on input "No. of packages *" at bounding box center [108, 190] width 187 height 14
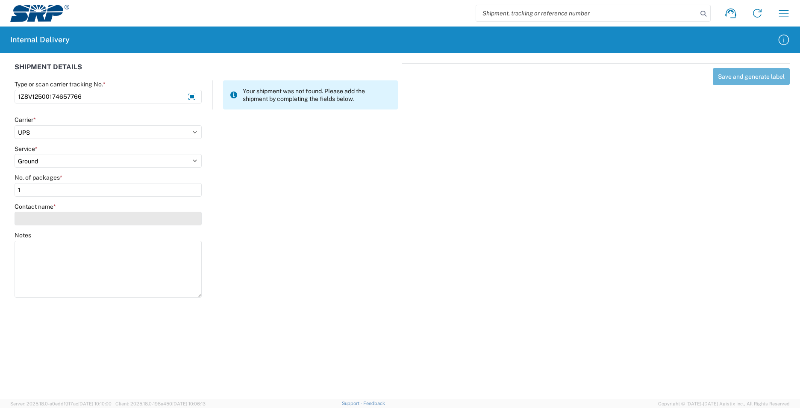
type input "1"
click at [40, 214] on div "Contact name *" at bounding box center [108, 214] width 187 height 23
click at [32, 216] on input "Contact name *" at bounding box center [108, 218] width 187 height 14
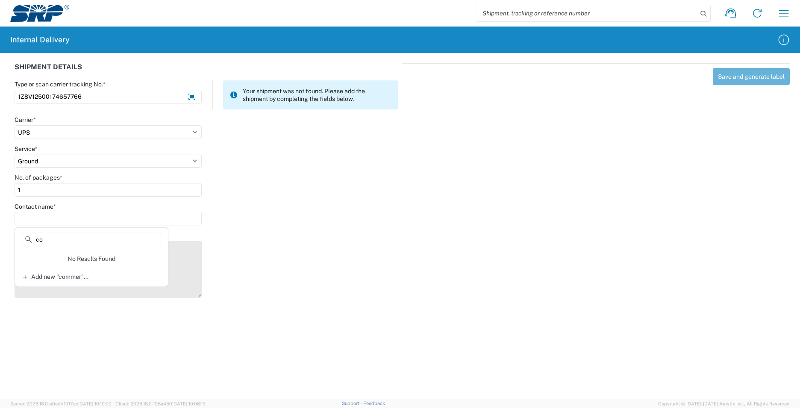
type input "c"
type input "credi"
click at [106, 289] on agx-address-suggestion-item "Customer Credit Services PAB21T" at bounding box center [96, 285] width 159 height 24
type input "Customer Credit Services"
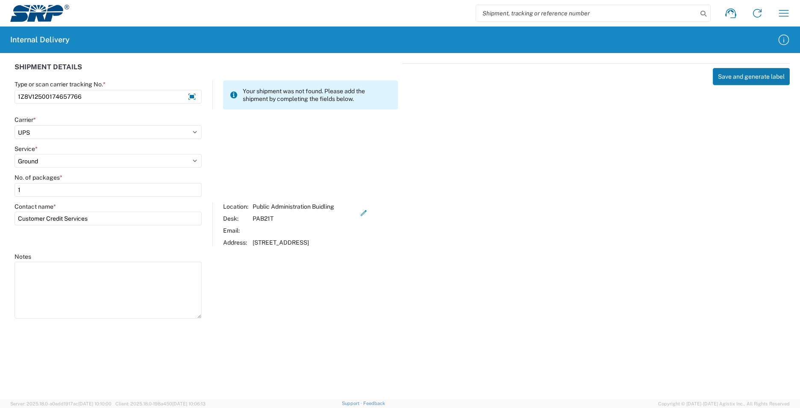
click at [746, 74] on button "Save and generate label" at bounding box center [751, 76] width 77 height 17
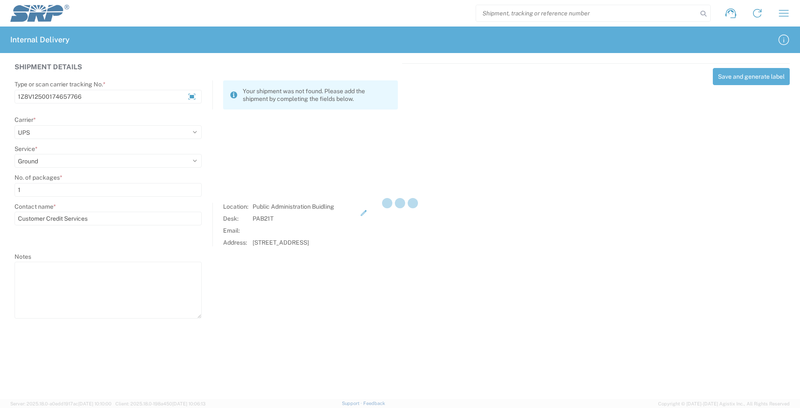
select select
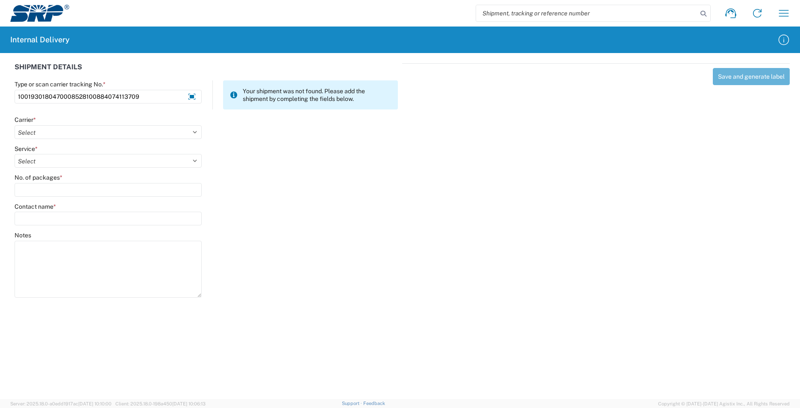
type input "1001930180470008528100884074113709"
click at [306, 220] on div at bounding box center [304, 214] width 196 height 23
click at [37, 129] on select "Select AcctPay Amazon Logistics ATI Trucking BC Dimerco Logistics Empire Southw…" at bounding box center [108, 132] width 187 height 14
select select "5"
click at [15, 125] on select "Select AcctPay Amazon Logistics ATI Trucking BC Dimerco Logistics Empire Southw…" at bounding box center [108, 132] width 187 height 14
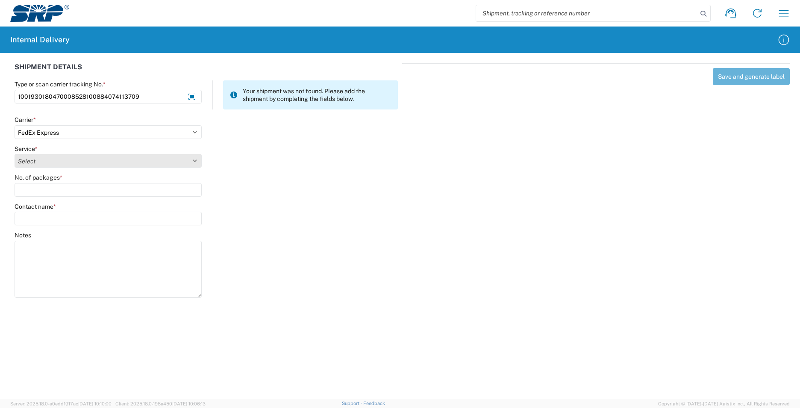
click at [35, 155] on select "Select 1Day Freight 2Day 2Day AM 2Day AM One Rate 2Day Freight 2Day One Rate 3 …" at bounding box center [108, 161] width 187 height 14
select select "7"
click at [35, 161] on select "Select 1Day Freight 2Day 2Day AM 2Day AM One Rate 2Day Freight 2Day One Rate 3 …" at bounding box center [108, 161] width 187 height 14
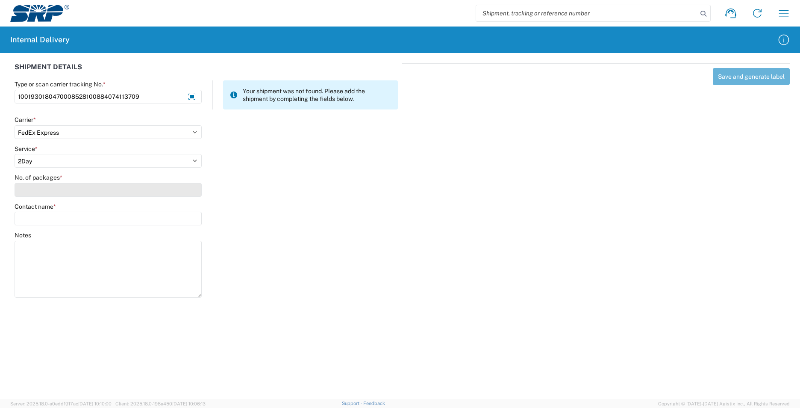
click at [39, 188] on input "No. of packages *" at bounding box center [108, 190] width 187 height 14
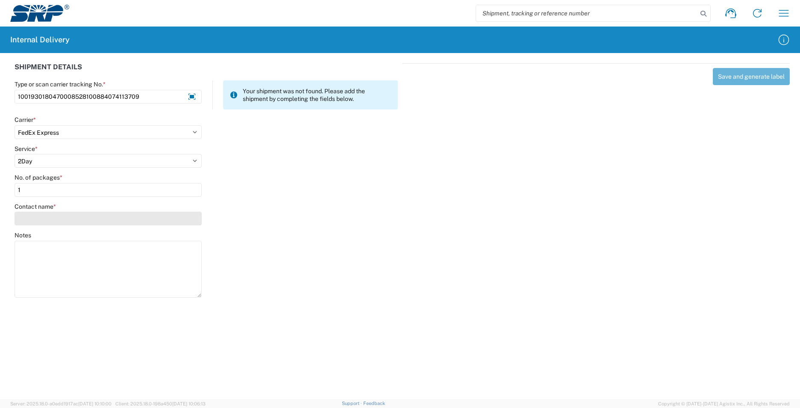
type input "1"
click at [44, 216] on input "Contact name *" at bounding box center [108, 218] width 187 height 14
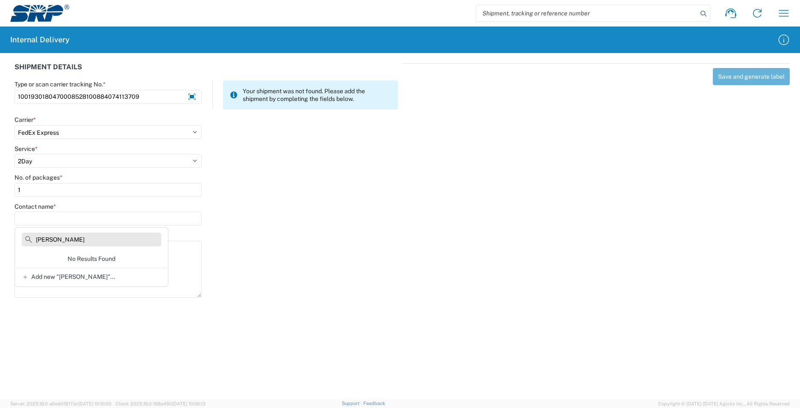
click at [46, 240] on input "dan wilson" at bounding box center [91, 239] width 139 height 14
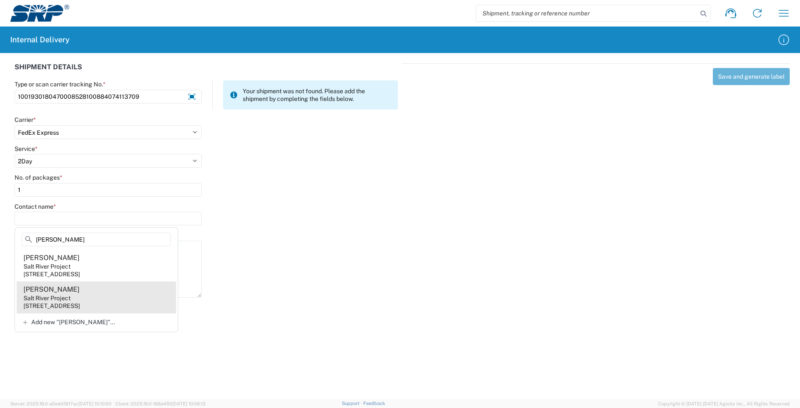
type input "daniel wilson"
click at [145, 295] on agx-address-suggestion-item "Daniel Wilson Salt River Project 123 Main St, STF008, San Mateo, CA, 94402, US" at bounding box center [96, 297] width 159 height 32
type input "Daniel Wilson"
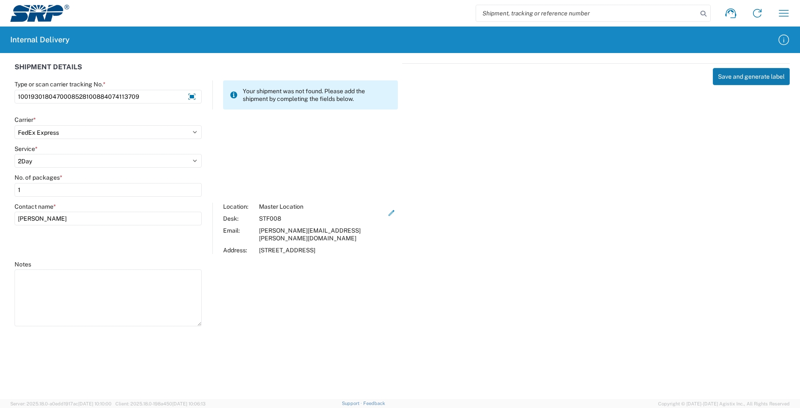
click at [750, 79] on button "Save and generate label" at bounding box center [751, 76] width 77 height 17
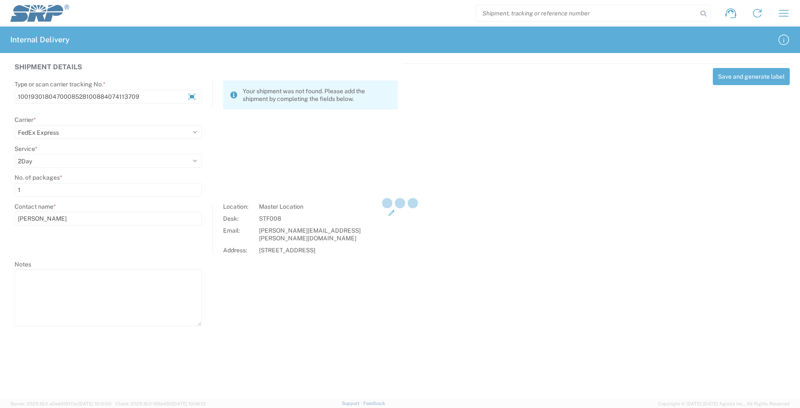
select select
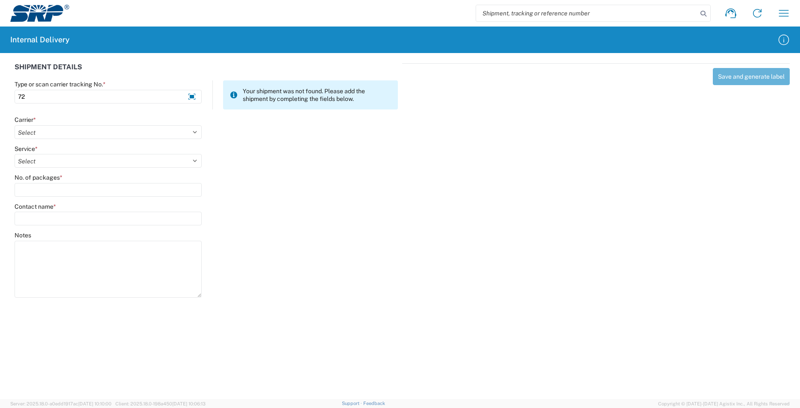
type input "7"
type input "1001922780500008503400884077014870"
click at [120, 129] on select "Select AcctPay Amazon Logistics ATI Trucking BC Dimerco Logistics Empire Southw…" at bounding box center [108, 132] width 187 height 14
click at [15, 125] on select "Select AcctPay Amazon Logistics ATI Trucking BC Dimerco Logistics Empire Southw…" at bounding box center [108, 132] width 187 height 14
click at [57, 132] on select "Select AcctPay Amazon Logistics ATI Trucking BC Dimerco Logistics Empire Southw…" at bounding box center [108, 132] width 187 height 14
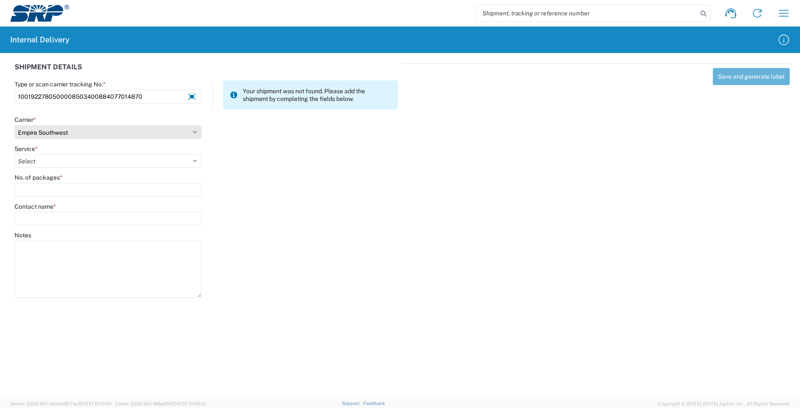
select select "5"
click at [15, 125] on select "Select AcctPay Amazon Logistics ATI Trucking BC Dimerco Logistics Empire Southw…" at bounding box center [108, 132] width 187 height 14
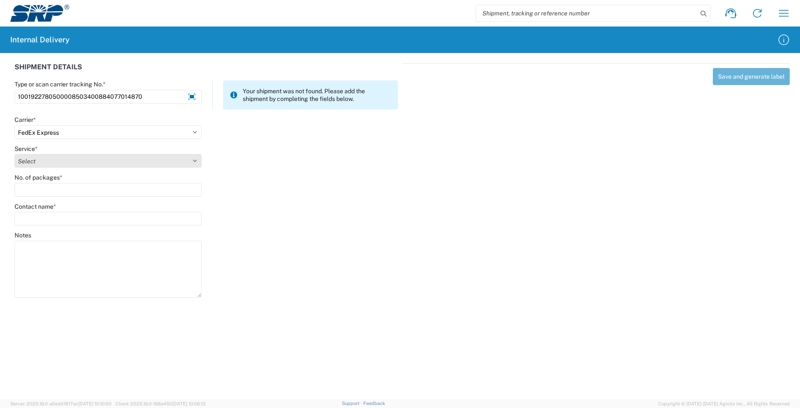
click at [43, 158] on select "Select 1Day Freight 2Day 2Day AM 2Day AM One Rate 2Day Freight 2Day One Rate 3 …" at bounding box center [108, 161] width 187 height 14
select select "9"
click at [15, 154] on select "Select 1Day Freight 2Day 2Day AM 2Day AM One Rate 2Day Freight 2Day One Rate 3 …" at bounding box center [108, 161] width 187 height 14
click at [53, 181] on div "No. of packages *" at bounding box center [108, 184] width 187 height 23
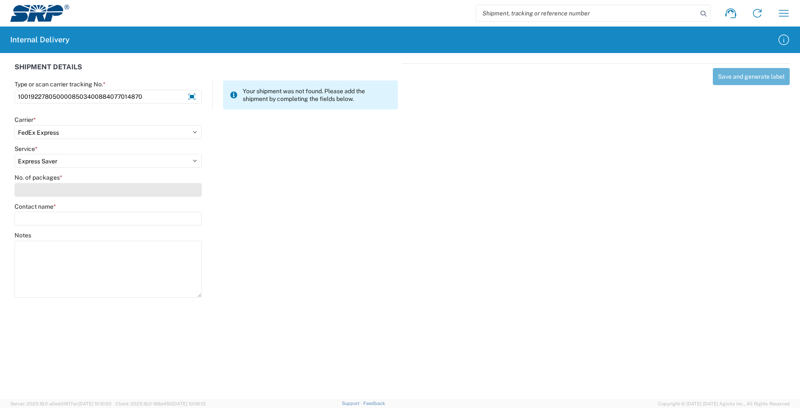
click at [52, 191] on input "No. of packages *" at bounding box center [108, 190] width 187 height 14
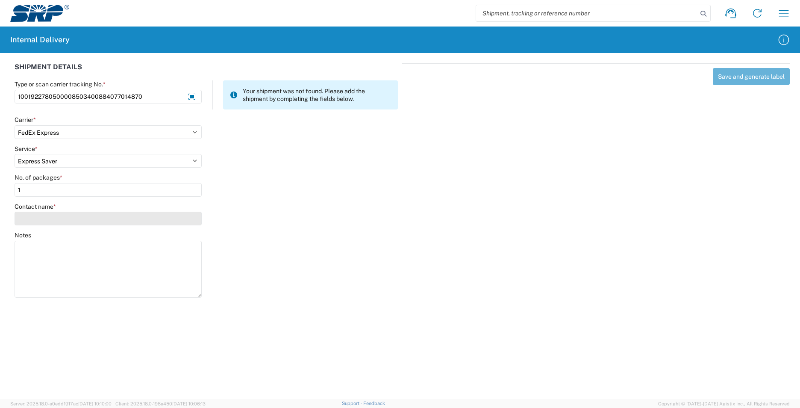
type input "1"
click at [59, 214] on input "Contact name *" at bounding box center [108, 218] width 187 height 14
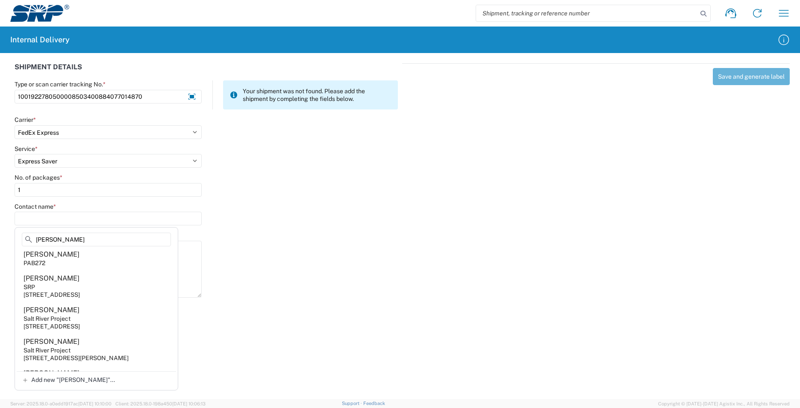
scroll to position [0, 0]
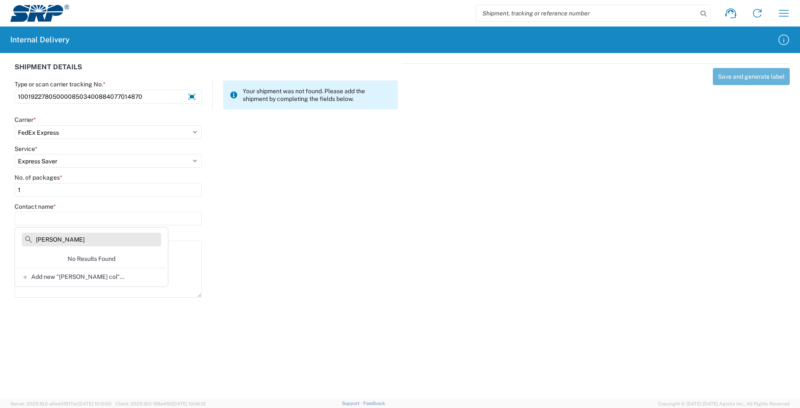
click at [79, 240] on input "cynthia col" at bounding box center [91, 239] width 139 height 14
type input "Cynthia Corral"
click at [48, 274] on span "Add new "Cynthia Corral"..." at bounding box center [73, 277] width 84 height 8
type input "Cynthia Corral"
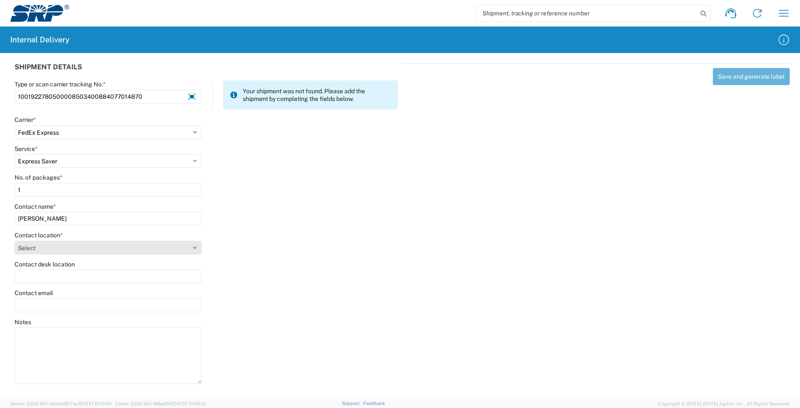
click at [48, 245] on select "Select 16th Street Facility 27th St Facility Agua Fria Generating Station Cooli…" at bounding box center [108, 248] width 187 height 14
select select "58892"
click at [15, 241] on select "Select 16th Street Facility 27th St Facility Agua Fria Generating Station Cooli…" at bounding box center [108, 248] width 187 height 14
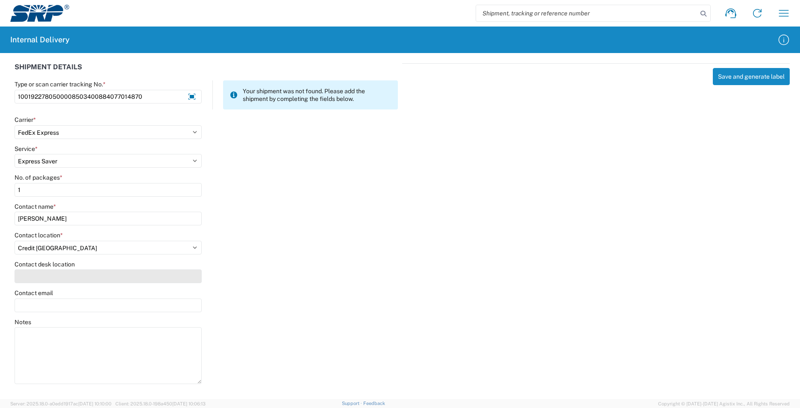
click at [44, 277] on input "Contact desk location" at bounding box center [108, 276] width 187 height 14
type input "CUB236"
click at [739, 76] on button "Save and generate label" at bounding box center [751, 76] width 77 height 17
select select
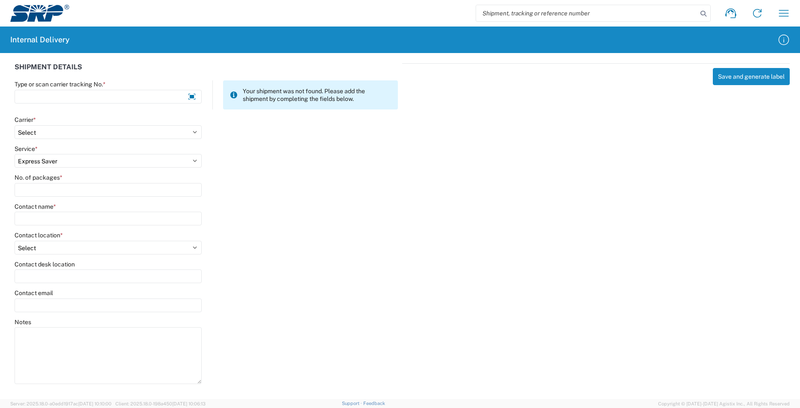
select select
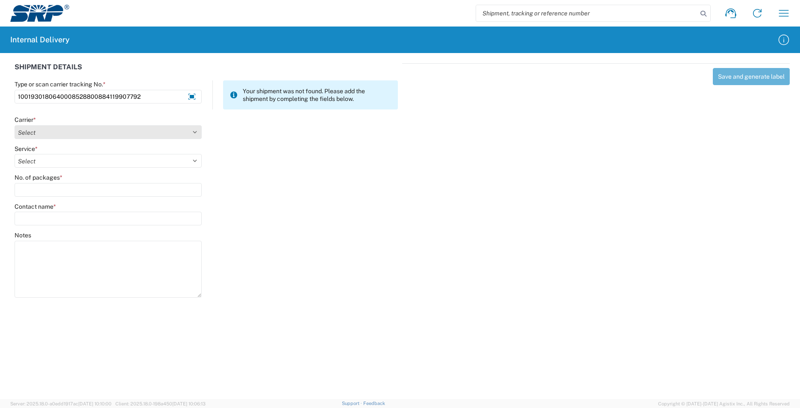
type input "1001930180640008528800884119907792"
click at [25, 133] on select "Select AcctPay Amazon Logistics ATI Trucking BC Dimerco Logistics Empire Southw…" at bounding box center [108, 132] width 187 height 14
select select "5"
click at [15, 125] on select "Select AcctPay Amazon Logistics ATI Trucking BC Dimerco Logistics Empire Southw…" at bounding box center [108, 132] width 187 height 14
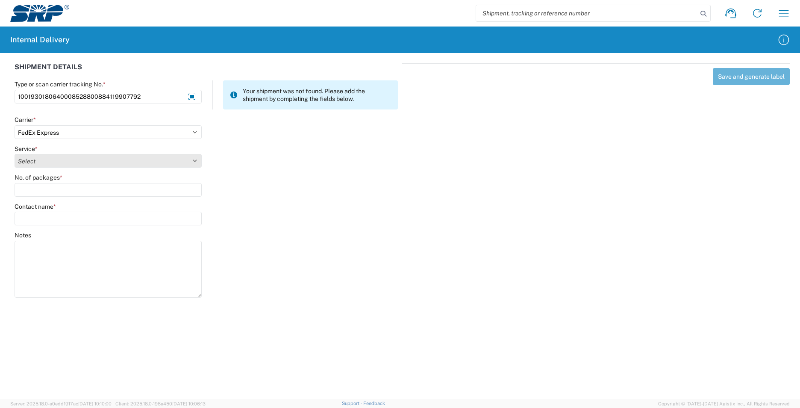
click at [56, 162] on select "Select 1Day Freight 2Day 2Day AM 2Day AM One Rate 2Day Freight 2Day One Rate 3 …" at bounding box center [108, 161] width 187 height 14
select select "7"
click at [56, 162] on select "Select 1Day Freight 2Day 2Day AM 2Day AM One Rate 2Day Freight 2Day One Rate 3 …" at bounding box center [108, 161] width 187 height 14
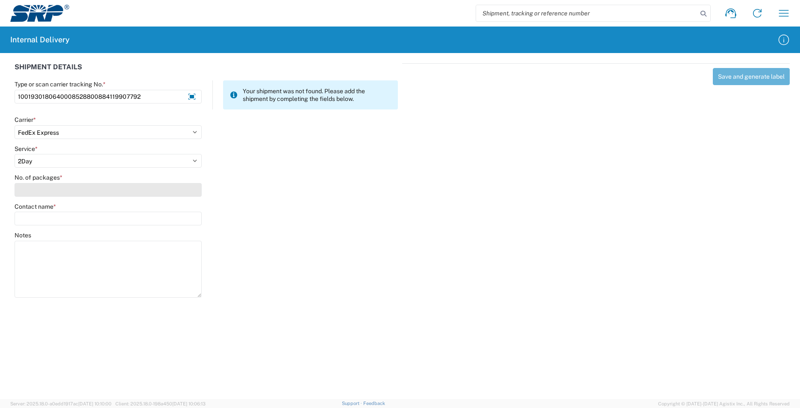
click at [53, 188] on input "No. of packages *" at bounding box center [108, 190] width 187 height 14
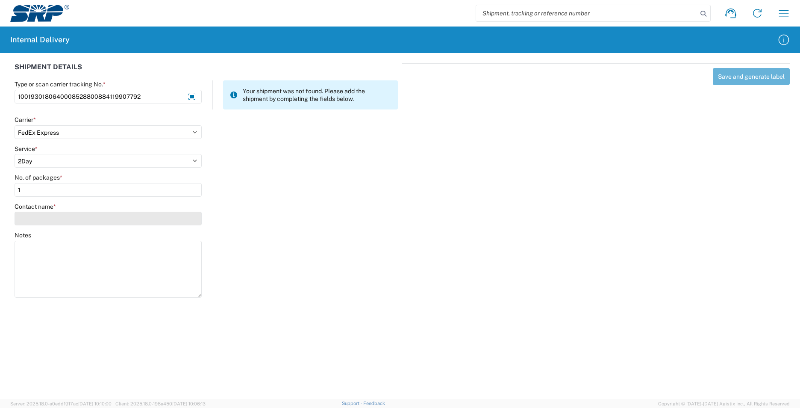
type input "1"
click at [49, 220] on input "Contact name *" at bounding box center [108, 218] width 187 height 14
type input "c"
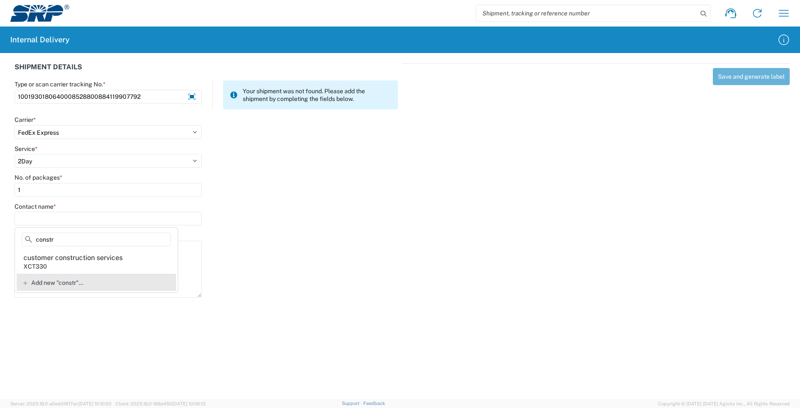
type input "constr"
click at [102, 261] on div "customer construction services" at bounding box center [72, 257] width 99 height 9
type input "customer construction services"
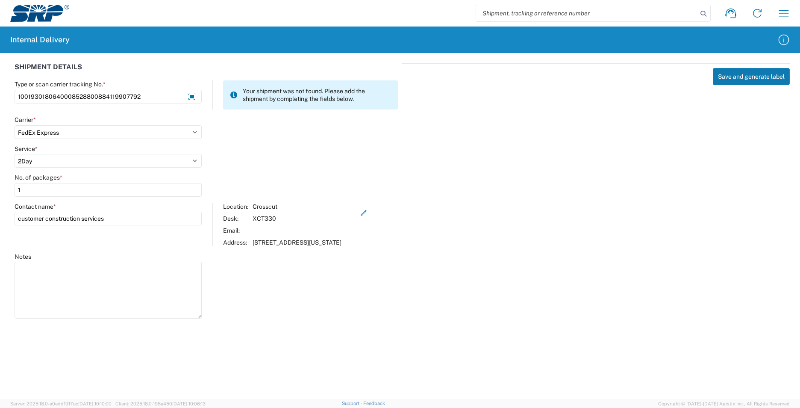
click at [749, 80] on button "Save and generate label" at bounding box center [751, 76] width 77 height 17
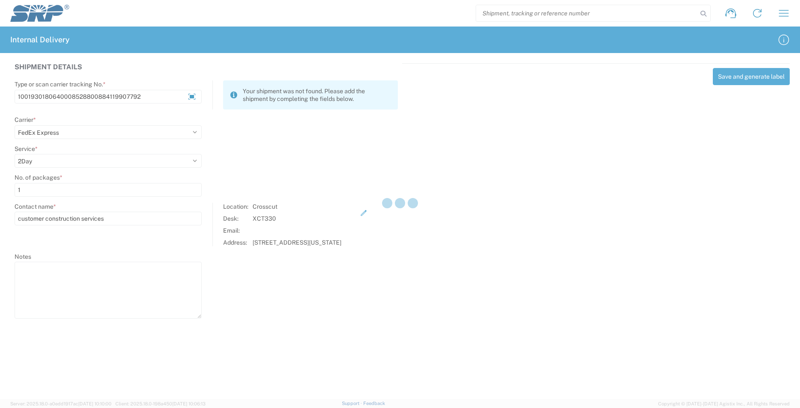
select select
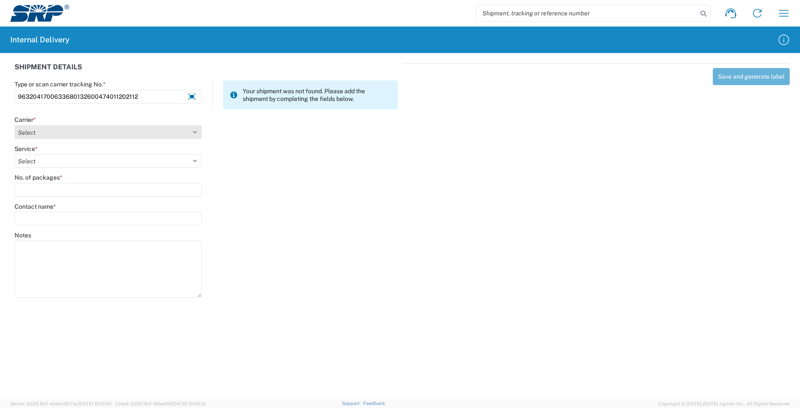
type input "9632041700633680132600474011202112"
click at [118, 129] on select "Select AcctPay Amazon Logistics ATI Trucking BC Dimerco Logistics Empire Southw…" at bounding box center [108, 132] width 187 height 14
select select "5"
click at [15, 125] on select "Select AcctPay Amazon Logistics ATI Trucking BC Dimerco Logistics Empire Southw…" at bounding box center [108, 132] width 187 height 14
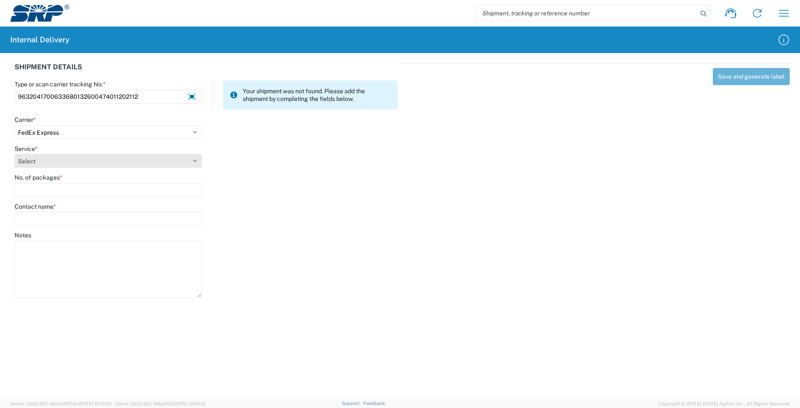
click at [45, 159] on select "Select" at bounding box center [108, 161] width 187 height 14
select select "12"
click at [45, 159] on select "Select 1Day Freight 2Day 2Day AM 2Day AM One Rate 2Day Freight 2Day One Rate 3 …" at bounding box center [108, 161] width 187 height 14
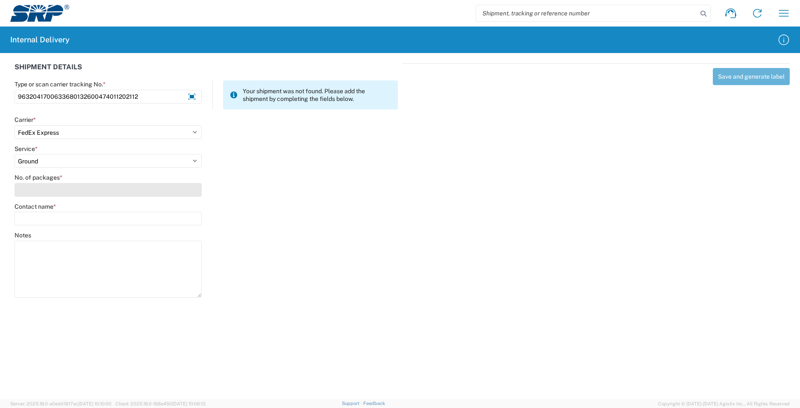
click at [50, 192] on input "No. of packages *" at bounding box center [108, 190] width 187 height 14
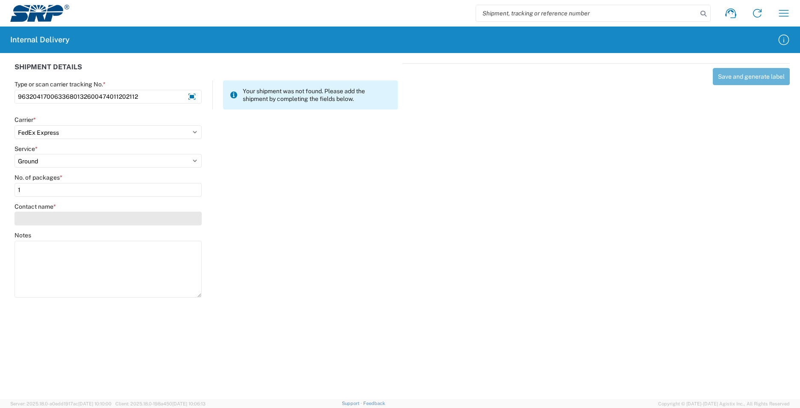
type input "1"
click at [54, 222] on input "Contact name *" at bounding box center [108, 218] width 187 height 14
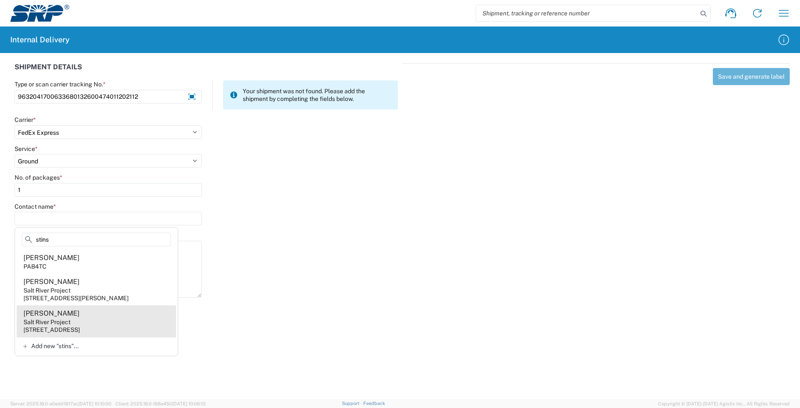
type input "stins"
click at [120, 323] on agx-address-suggestion-item "Carole Stinson Salt River Project 1500 N Mill Ave, PAB4TC, Tempe, AZ, 85281, US" at bounding box center [96, 321] width 159 height 32
type input "Carole Stinson"
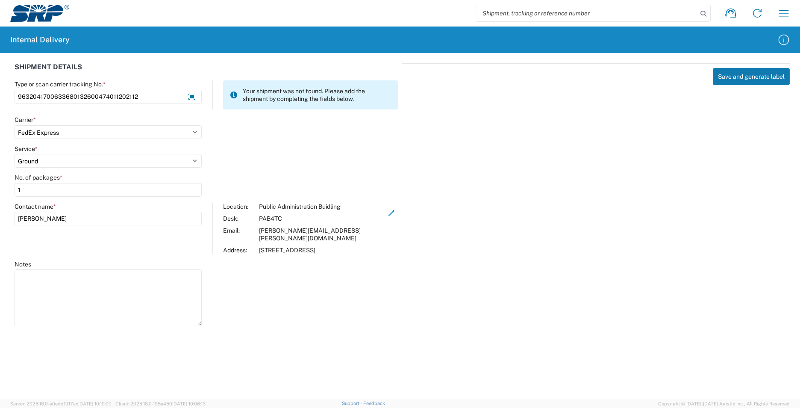
click at [741, 75] on button "Save and generate label" at bounding box center [751, 76] width 77 height 17
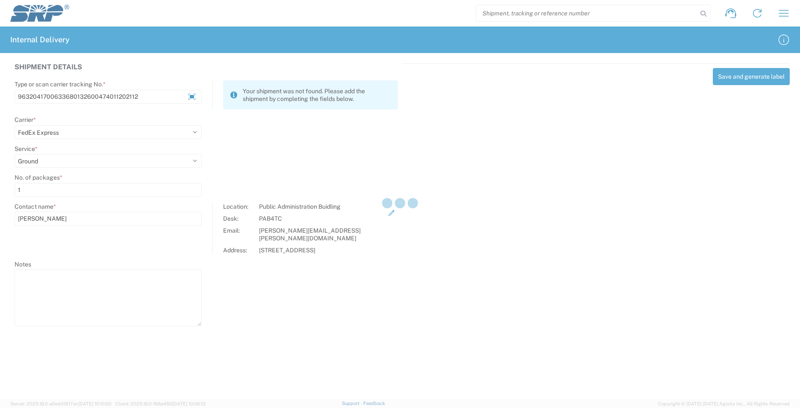
select select
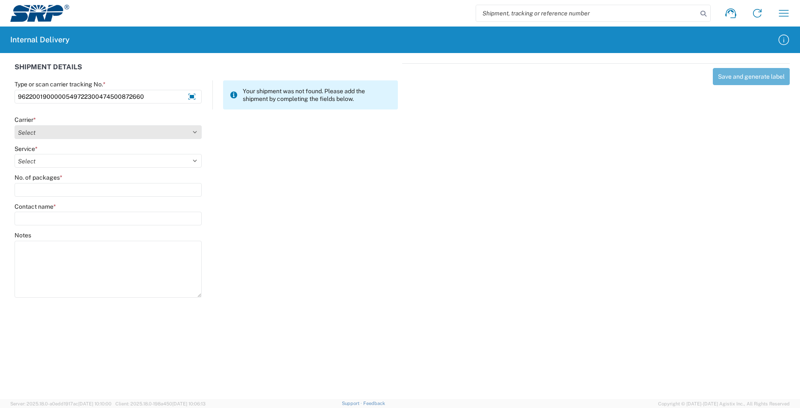
type input "9622001900000549722300474500872660"
click at [49, 130] on select "Select AcctPay Amazon Logistics ATI Trucking BC Dimerco Logistics Empire Southw…" at bounding box center [108, 132] width 187 height 14
select select "5"
click at [15, 125] on select "Select AcctPay Amazon Logistics ATI Trucking BC Dimerco Logistics Empire Southw…" at bounding box center [108, 132] width 187 height 14
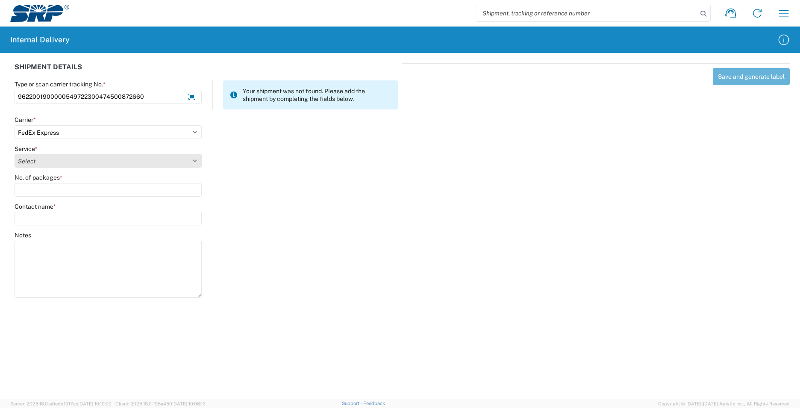
click at [35, 158] on select "Select 1Day Freight 2Day 2Day AM 2Day AM One Rate 2Day Freight 2Day One Rate 3 …" at bounding box center [108, 161] width 187 height 14
select select "12"
click at [34, 158] on select "Select 1Day Freight 2Day 2Day AM 2Day AM One Rate 2Day Freight 2Day One Rate 3 …" at bounding box center [108, 161] width 187 height 14
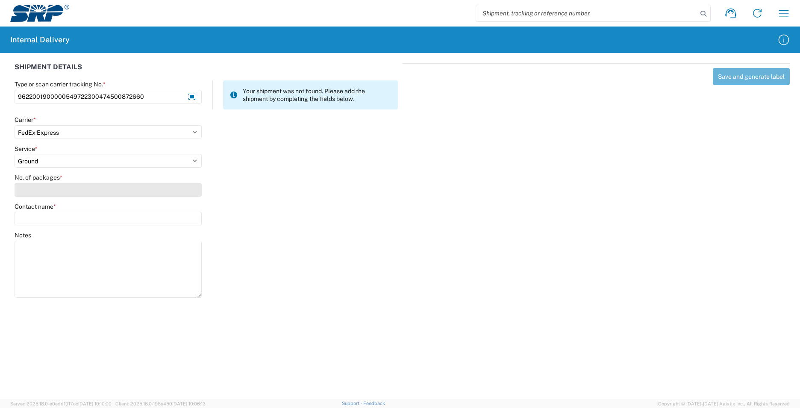
click at [35, 188] on input "No. of packages *" at bounding box center [108, 190] width 187 height 14
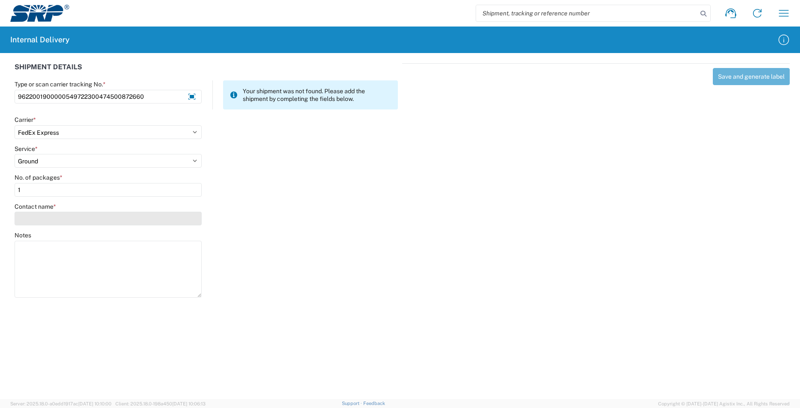
type input "1"
click at [41, 220] on input "Contact name *" at bounding box center [108, 218] width 187 height 14
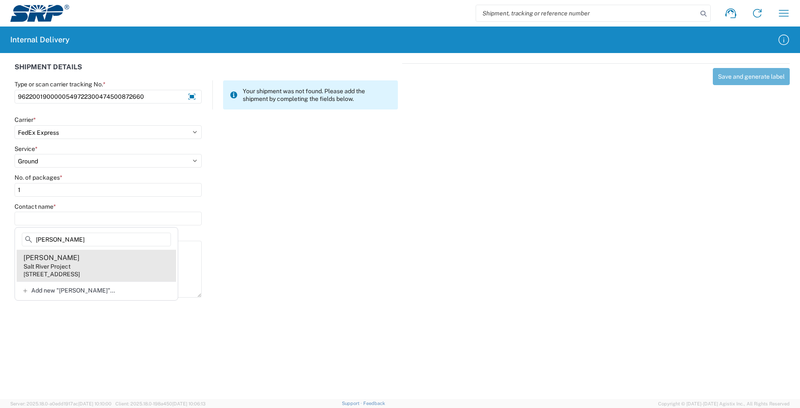
type input "susan v"
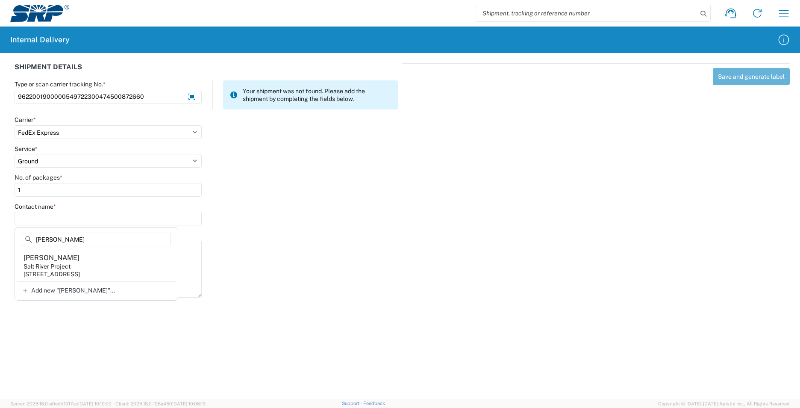
drag, startPoint x: 80, startPoint y: 268, endPoint x: 88, endPoint y: 260, distance: 11.5
click at [80, 270] on agx-address-suggestion-item "Susan Vangordan Salt River Project 1500 N Mill Ave, PAB105, Tempe, AZ, 85281, US" at bounding box center [96, 265] width 159 height 32
type input "Susan Vangordan"
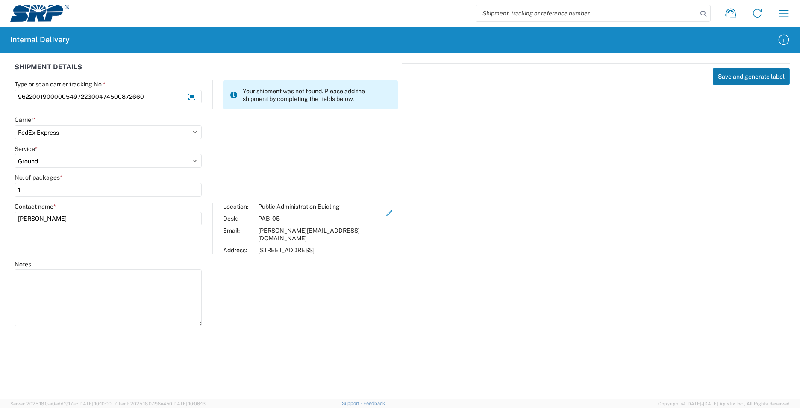
click at [744, 75] on button "Save and generate label" at bounding box center [751, 76] width 77 height 17
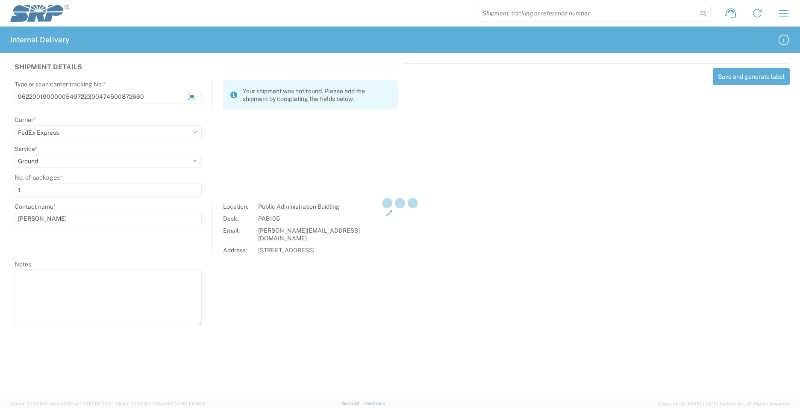
select select
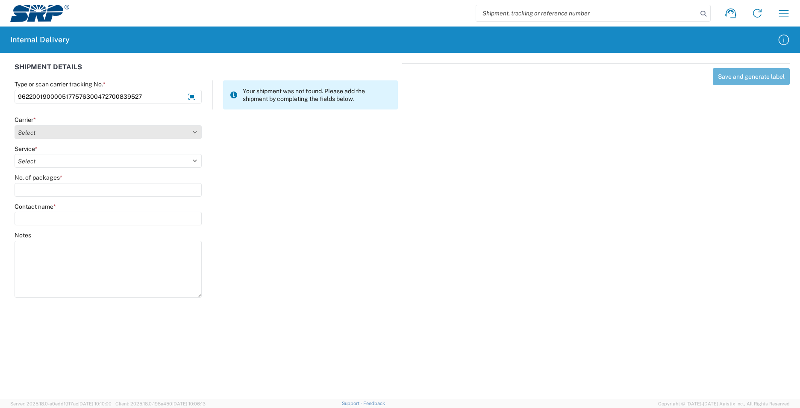
type input "9622001900005177576300472700839527"
click at [34, 138] on select "Select AcctPay Amazon Logistics ATI Trucking BC Dimerco Logistics Empire Southw…" at bounding box center [108, 132] width 187 height 14
select select "5"
click at [15, 125] on select "Select AcctPay Amazon Logistics ATI Trucking BC Dimerco Logistics Empire Southw…" at bounding box center [108, 132] width 187 height 14
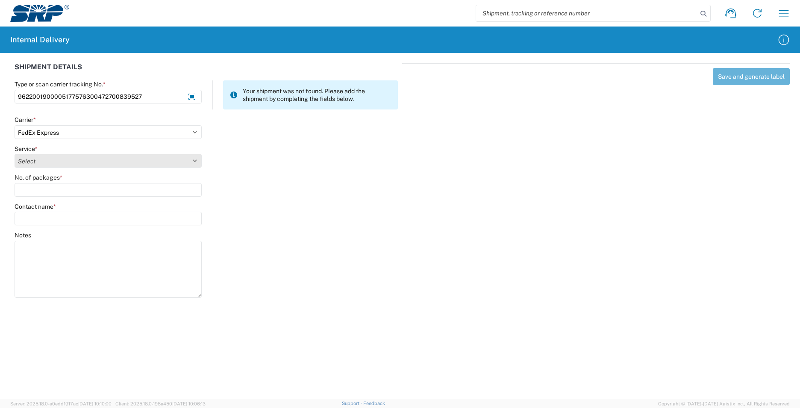
click at [26, 156] on select "Select 1Day Freight 2Day 2Day AM 2Day AM One Rate 2Day Freight 2Day One Rate 3 …" at bounding box center [108, 161] width 187 height 14
select select "12"
click at [23, 157] on select "Select 1Day Freight 2Day 2Day AM 2Day AM One Rate 2Day Freight 2Day One Rate 3 …" at bounding box center [108, 161] width 187 height 14
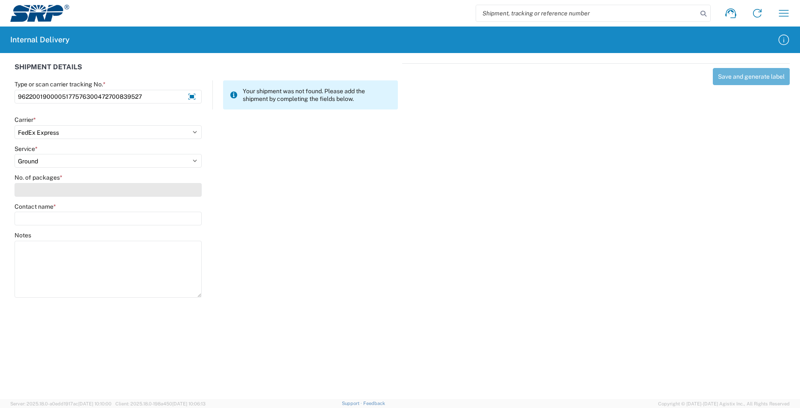
click at [34, 188] on input "No. of packages *" at bounding box center [108, 190] width 187 height 14
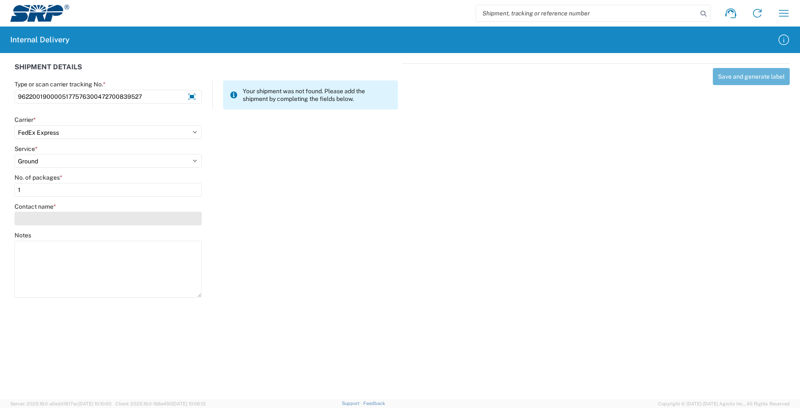
type input "1"
click at [38, 219] on input "Contact name *" at bounding box center [108, 218] width 187 height 14
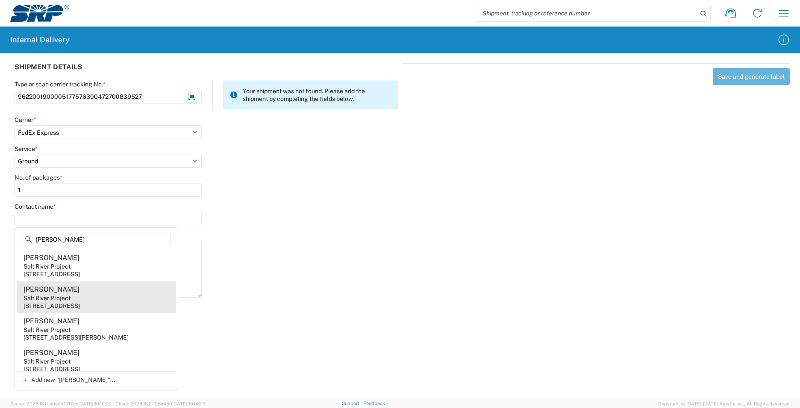
type input "bishop"
click at [97, 295] on agx-address-suggestion-item "Michelle Bishop Salt River Project 7050 E University Dr, EVS112, Mesa, AZ, 8520…" at bounding box center [96, 297] width 159 height 32
type input "Michelle Bishop"
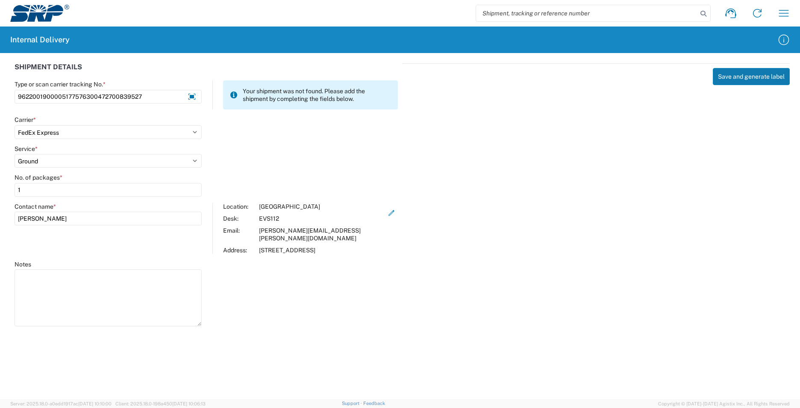
click at [730, 79] on button "Save and generate label" at bounding box center [751, 76] width 77 height 17
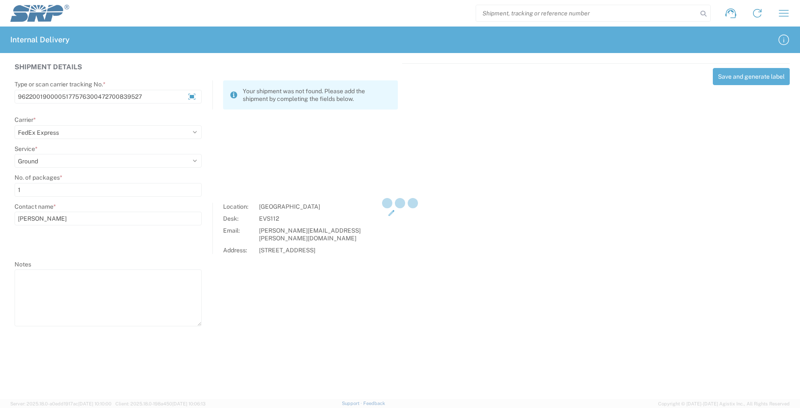
select select
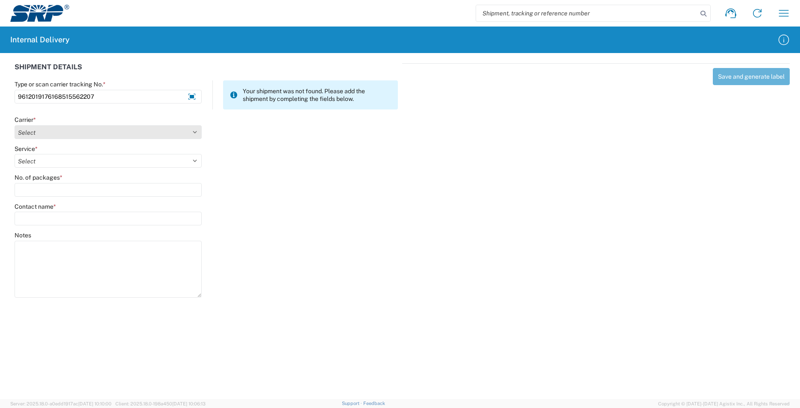
type input "9612019176168515562207"
click at [37, 133] on select "Select AcctPay Amazon Logistics ATI Trucking BC Dimerco Logistics Empire Southw…" at bounding box center [108, 132] width 187 height 14
select select "5"
click at [15, 125] on select "Select AcctPay Amazon Logistics ATI Trucking BC Dimerco Logistics Empire Southw…" at bounding box center [108, 132] width 187 height 14
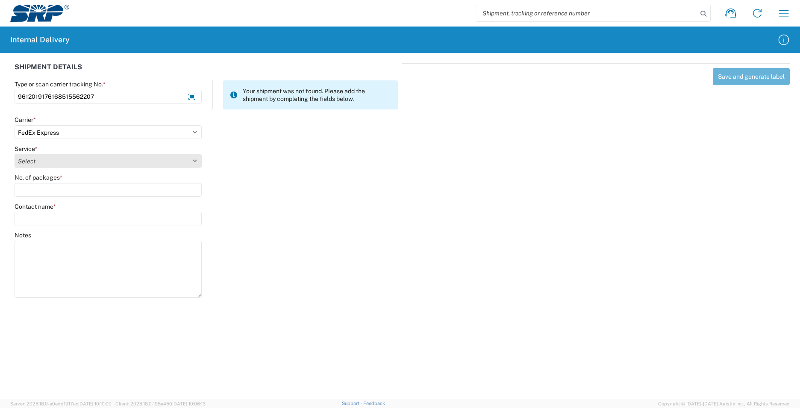
click at [52, 162] on select "Select 1Day Freight 2Day 2Day AM 2Day AM One Rate 2Day Freight 2Day One Rate 3 …" at bounding box center [108, 161] width 187 height 14
select select "12"
click at [51, 163] on select "Select 1Day Freight 2Day 2Day AM 2Day AM One Rate 2Day Freight 2Day One Rate 3 …" at bounding box center [108, 161] width 187 height 14
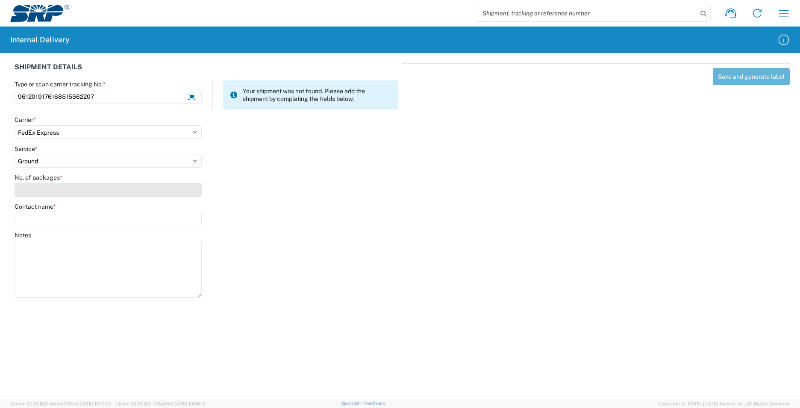
click at [48, 191] on input "No. of packages *" at bounding box center [108, 190] width 187 height 14
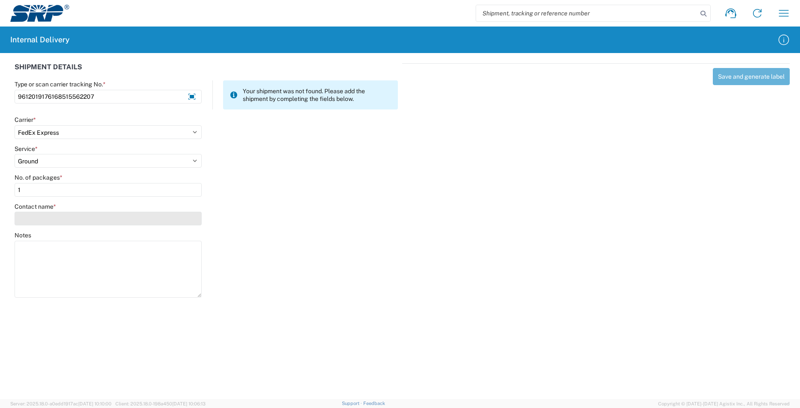
type input "1"
click at [24, 216] on input "Contact name *" at bounding box center [108, 218] width 187 height 14
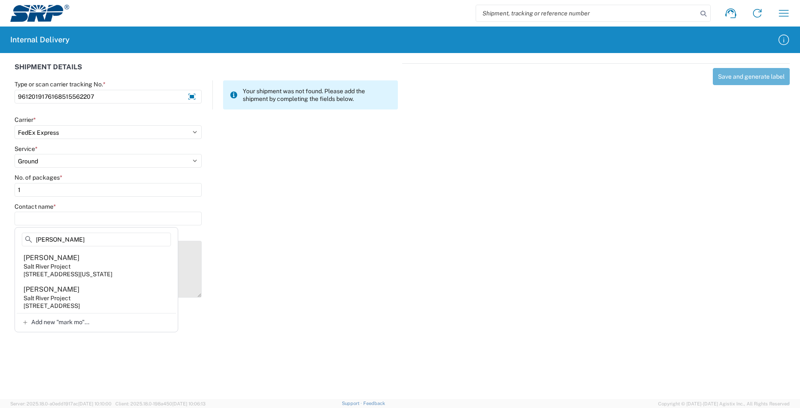
type input "mark mo"
click at [80, 309] on div "7050 E University Dr, EVS104, Mesa, AZ, 85207, US" at bounding box center [51, 306] width 56 height 8
type input "Mark Moore"
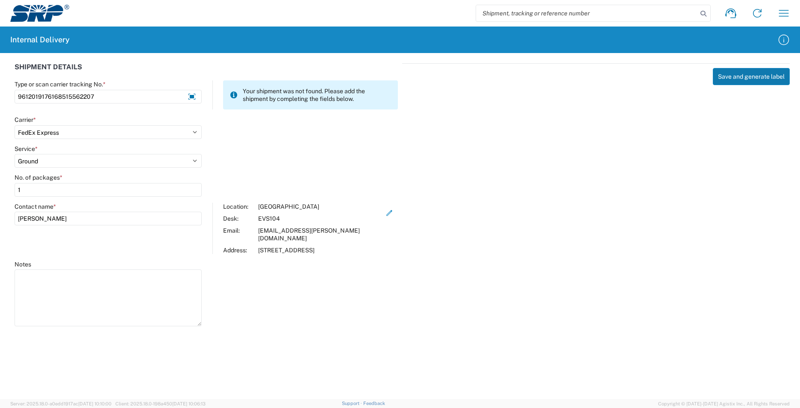
click at [734, 70] on button "Save and generate label" at bounding box center [751, 76] width 77 height 17
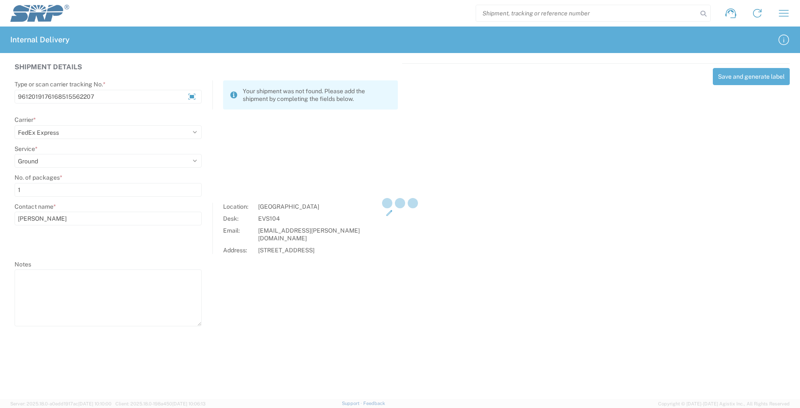
select select
